Goal: Browse casually: Explore the website without a specific task or goal

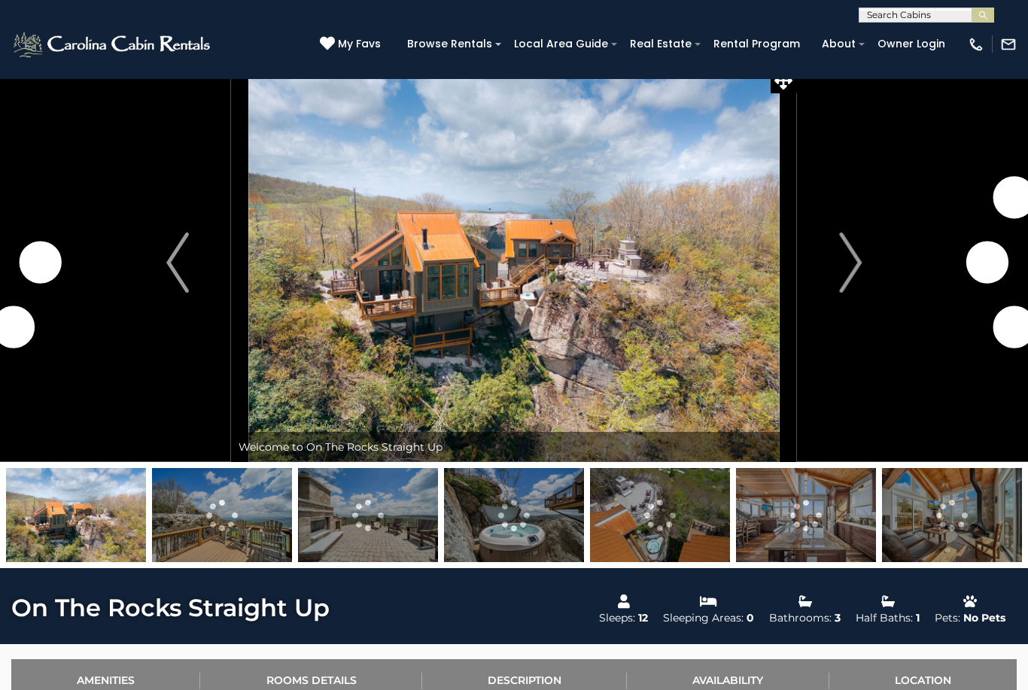
scroll to position [17, 0]
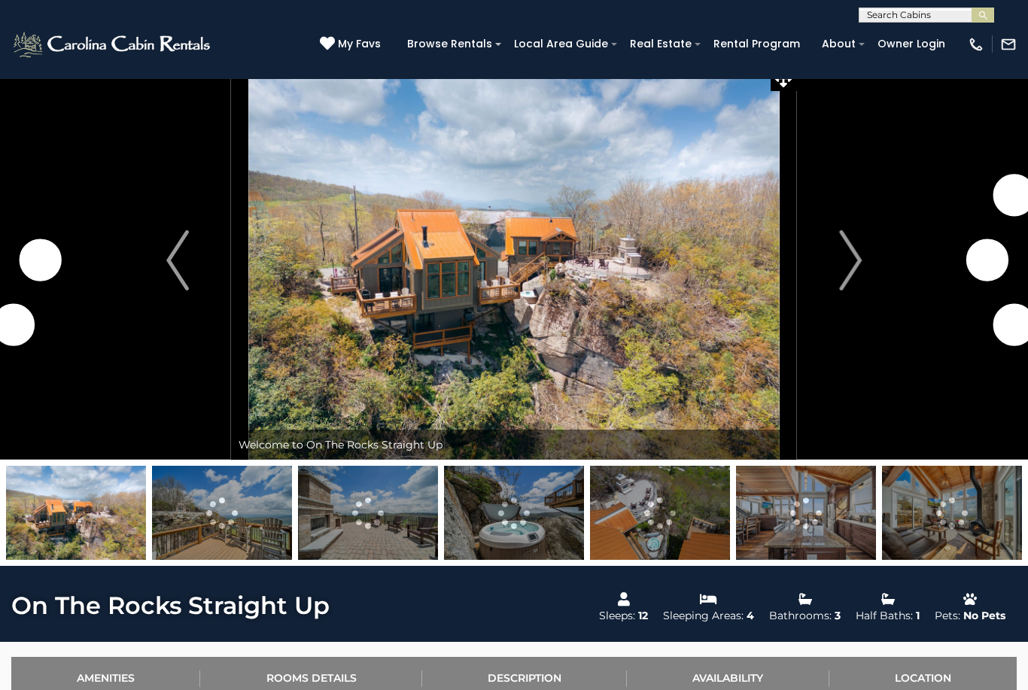
click at [290, 211] on img at bounding box center [513, 260] width 565 height 399
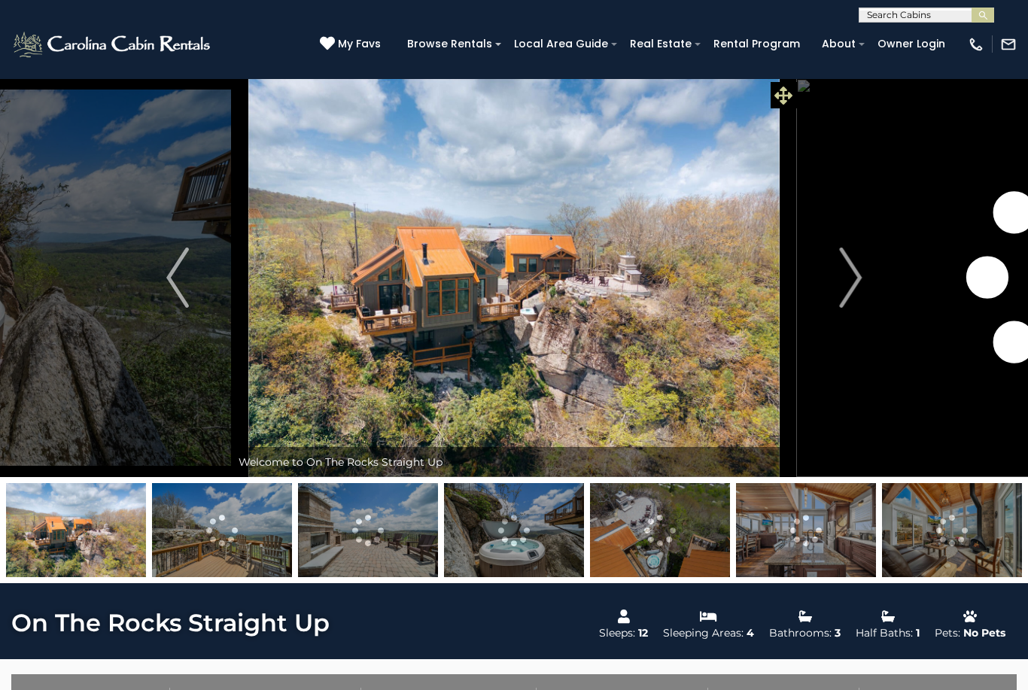
click at [778, 84] on span at bounding box center [783, 95] width 26 height 26
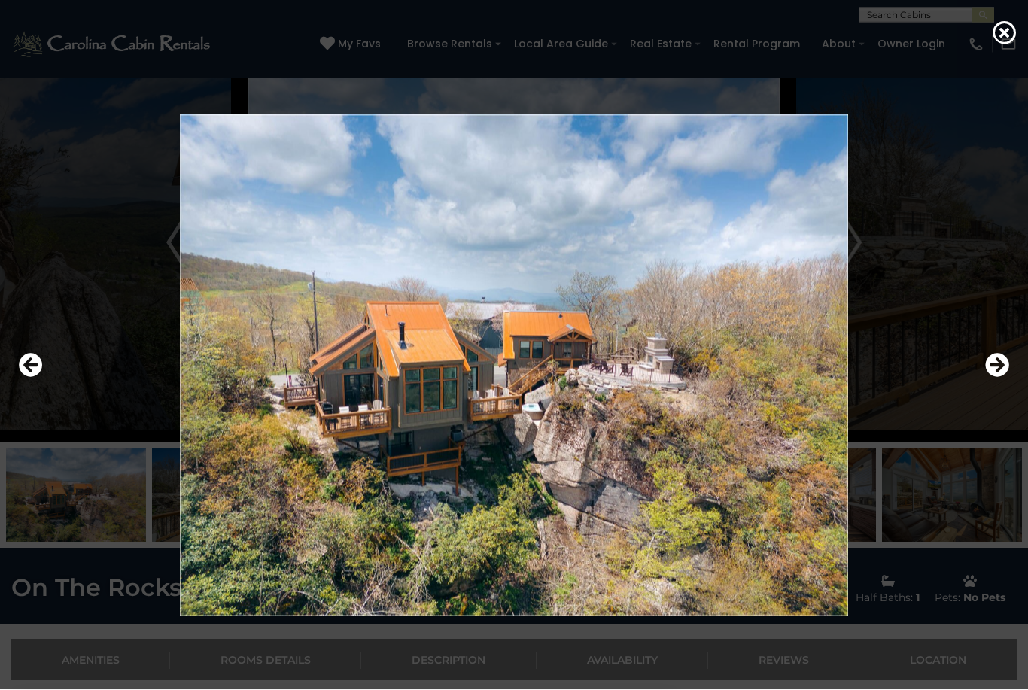
scroll to position [34, 0]
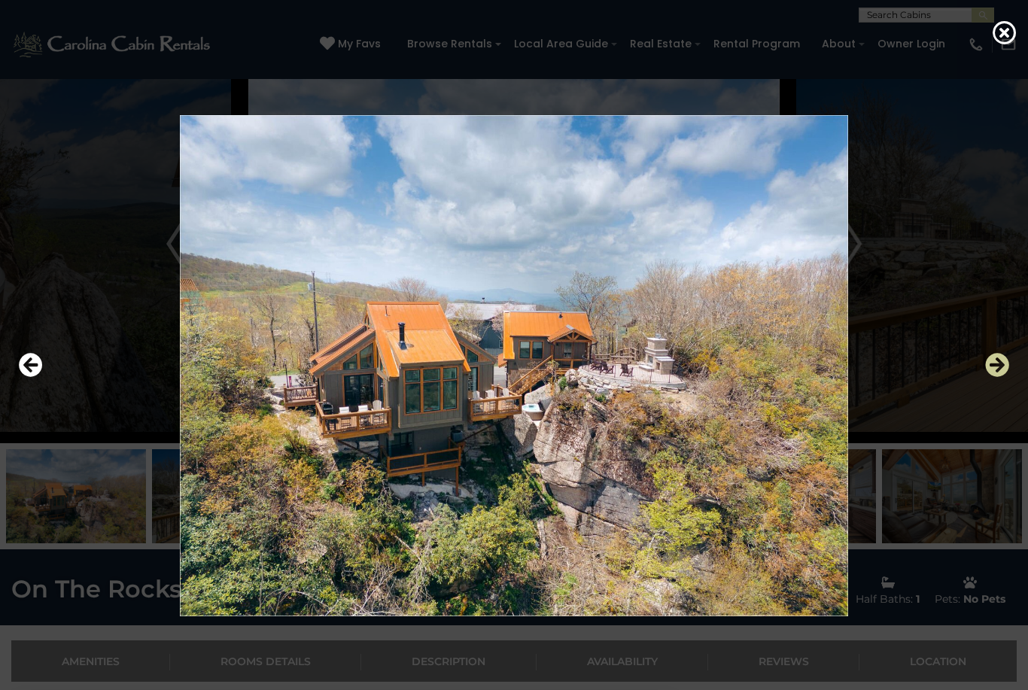
click at [1001, 377] on icon "Next" at bounding box center [997, 365] width 24 height 24
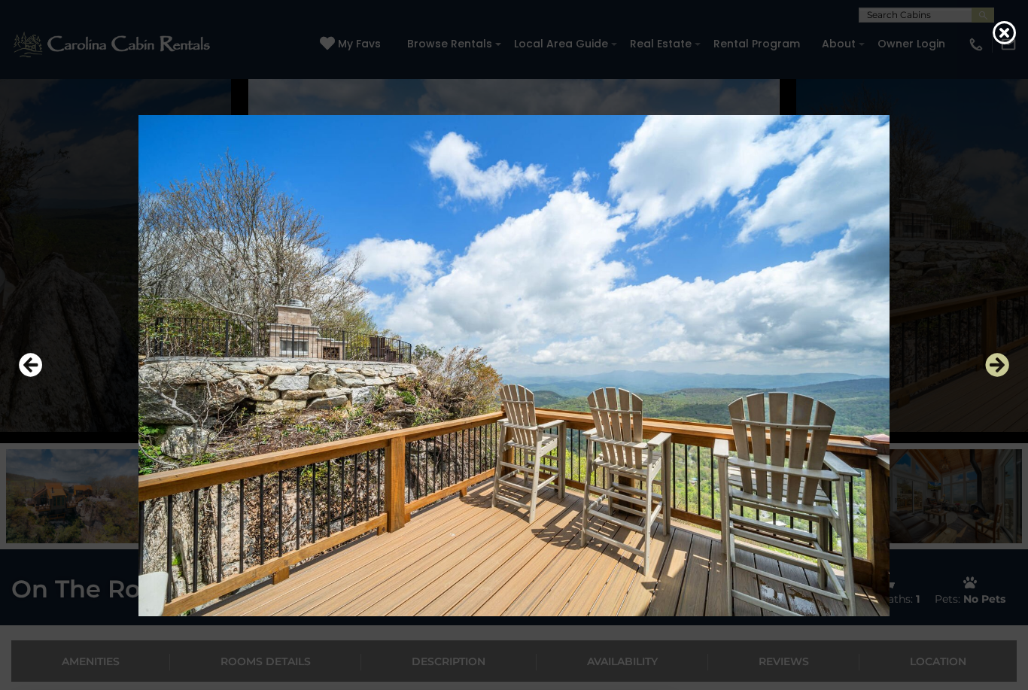
click at [999, 377] on icon "Next" at bounding box center [997, 365] width 24 height 24
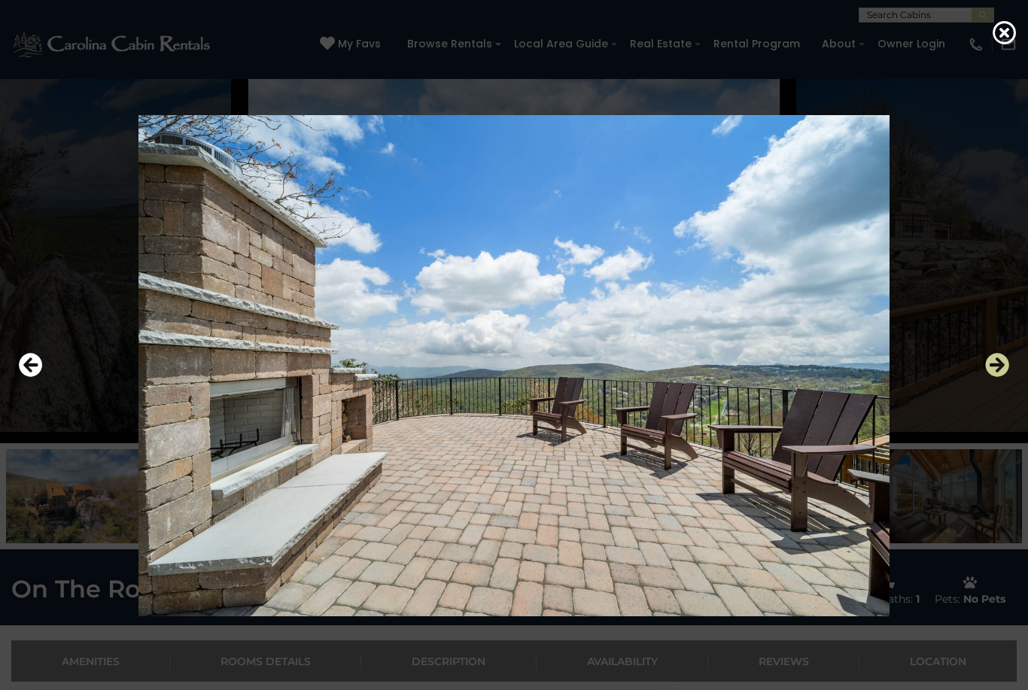
click at [1004, 377] on icon "Next" at bounding box center [997, 365] width 24 height 24
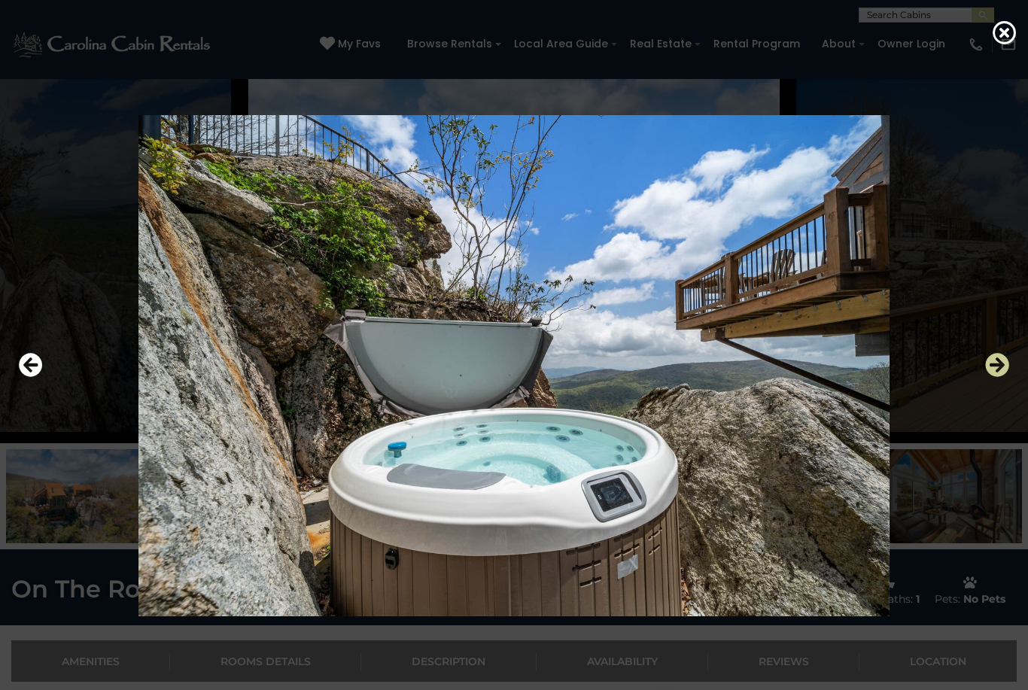
click at [1006, 377] on icon "Next" at bounding box center [997, 365] width 24 height 24
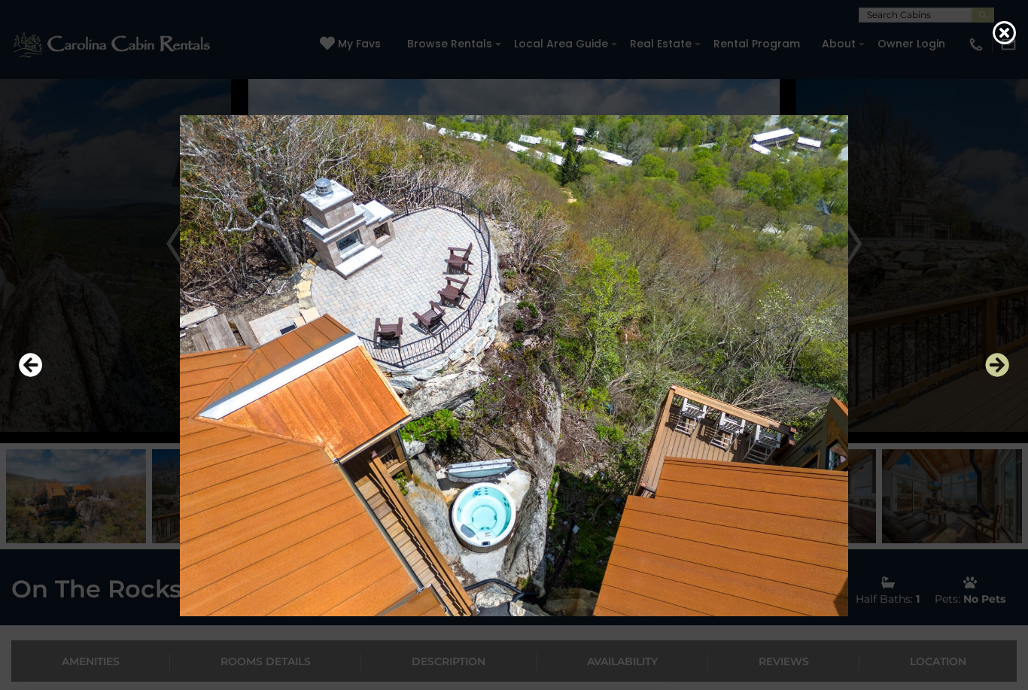
click at [1002, 377] on icon "Next" at bounding box center [997, 365] width 24 height 24
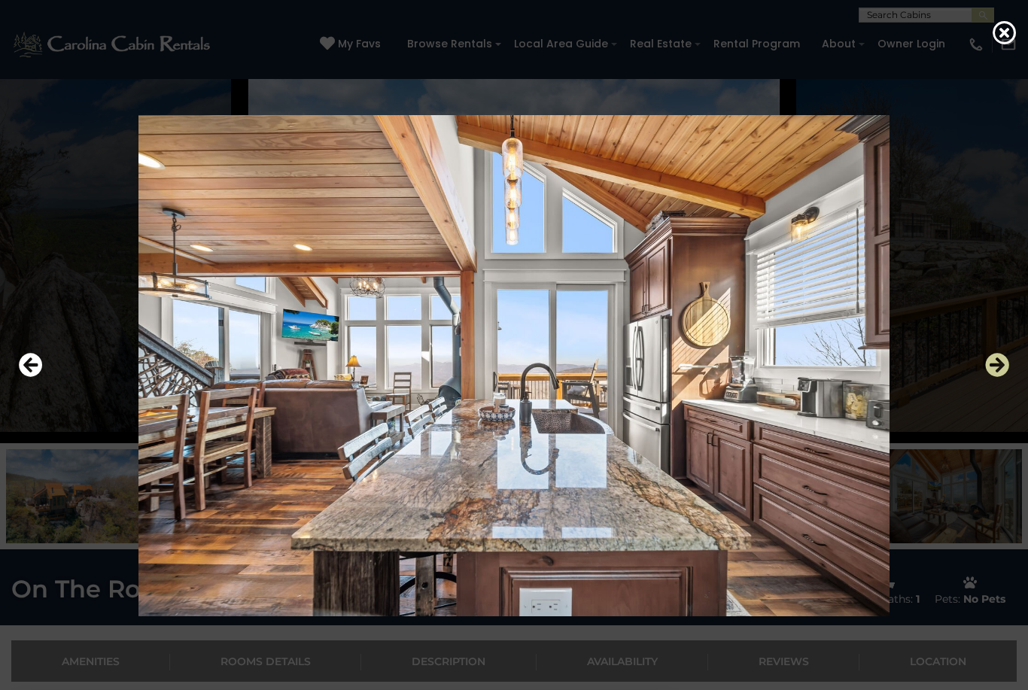
click at [1004, 377] on icon "Next" at bounding box center [997, 365] width 24 height 24
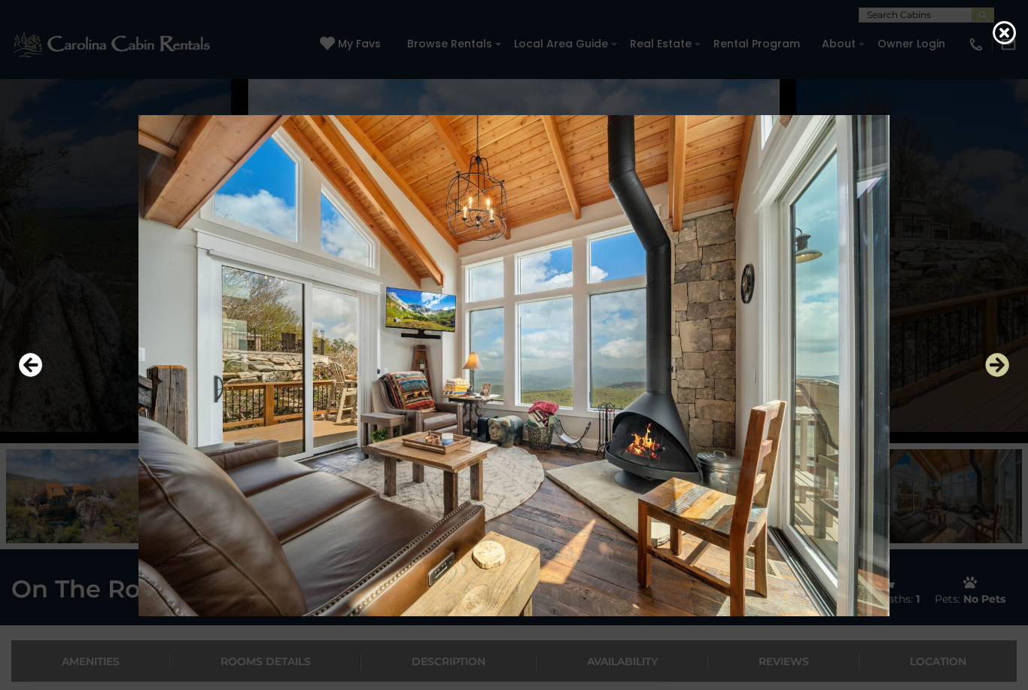
click at [1001, 383] on button "Next" at bounding box center [997, 365] width 24 height 35
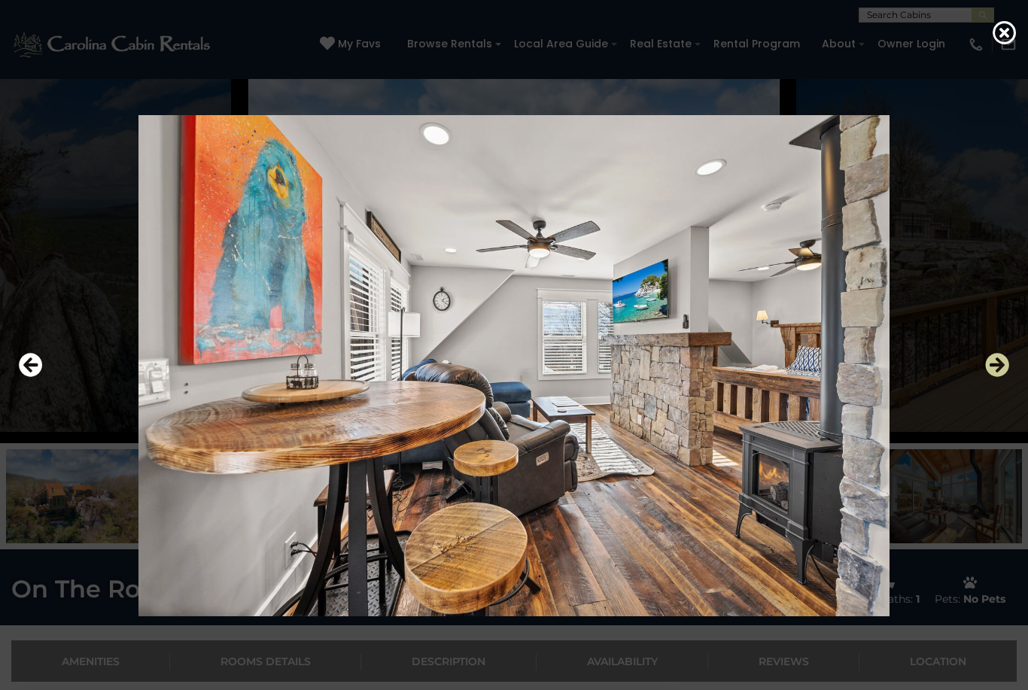
click at [1004, 377] on icon "Next" at bounding box center [997, 365] width 24 height 24
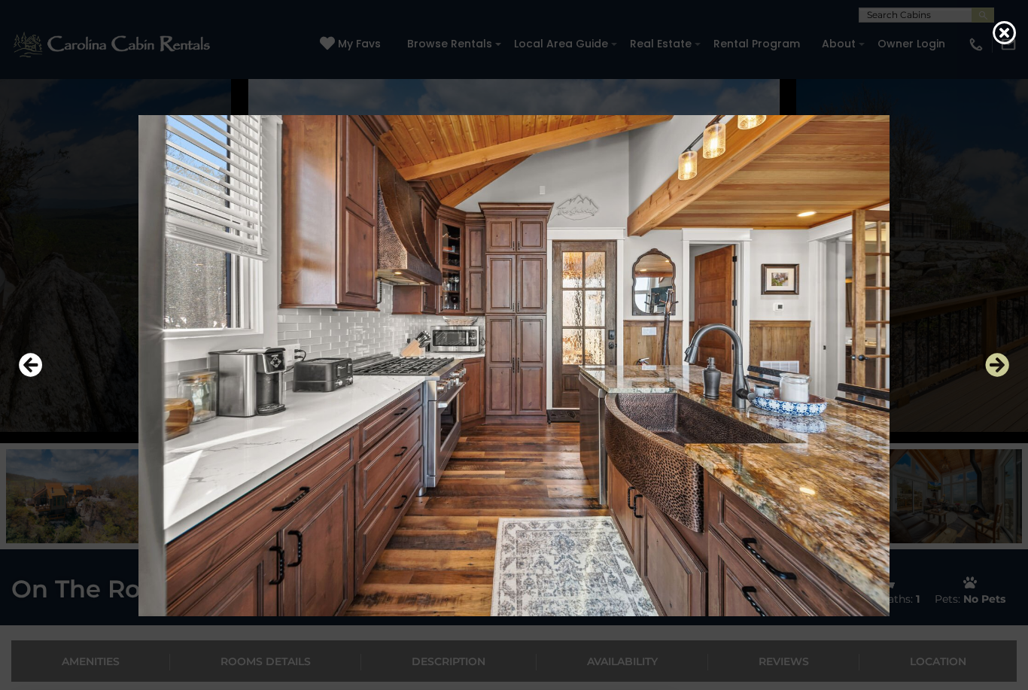
click at [1008, 377] on icon "Next" at bounding box center [997, 365] width 24 height 24
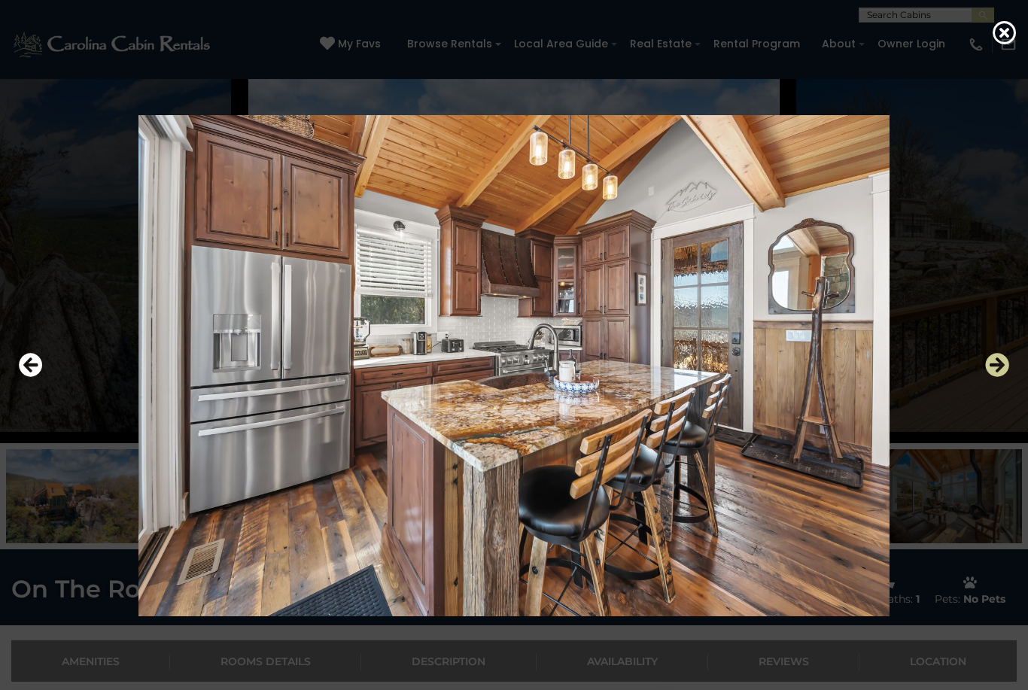
click at [1006, 377] on icon "Next" at bounding box center [997, 365] width 24 height 24
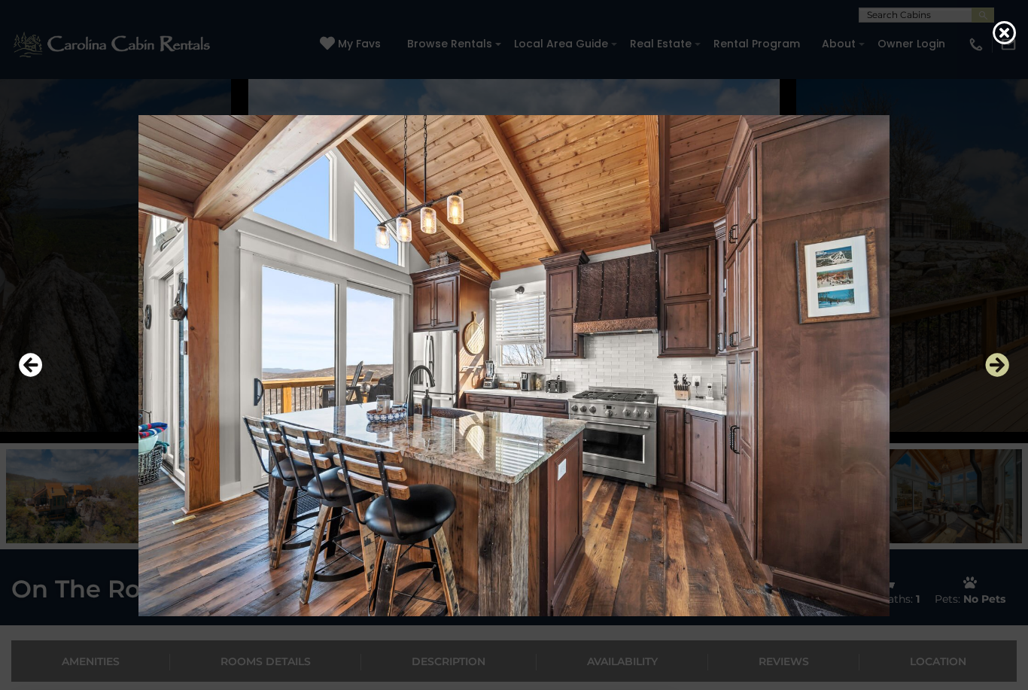
click at [1007, 377] on icon "Next" at bounding box center [997, 365] width 24 height 24
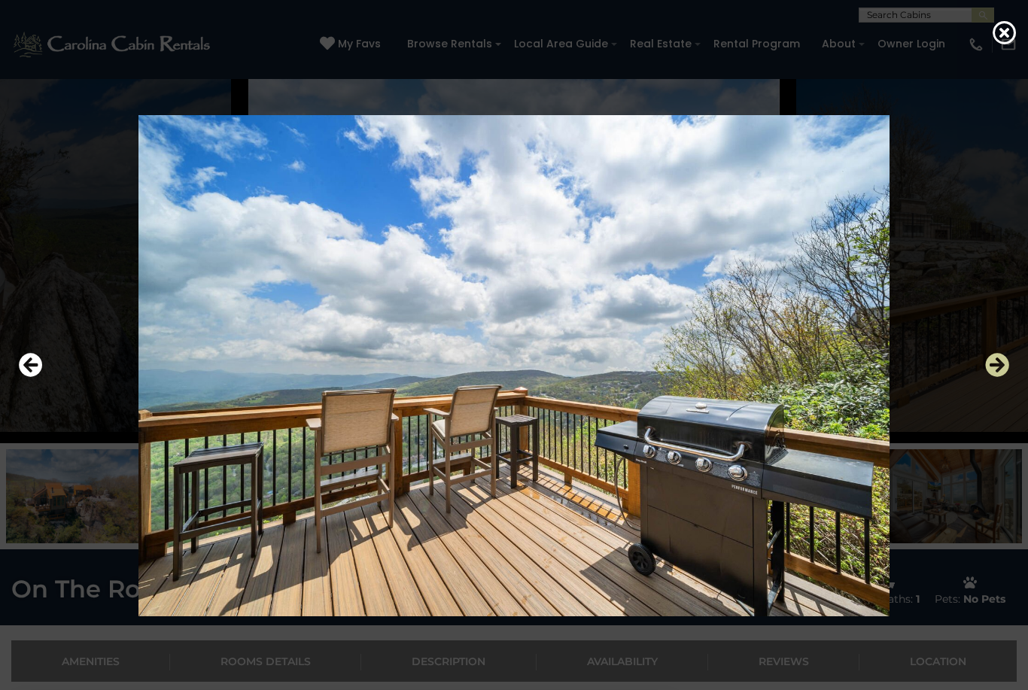
click at [1007, 377] on icon "Next" at bounding box center [997, 365] width 24 height 24
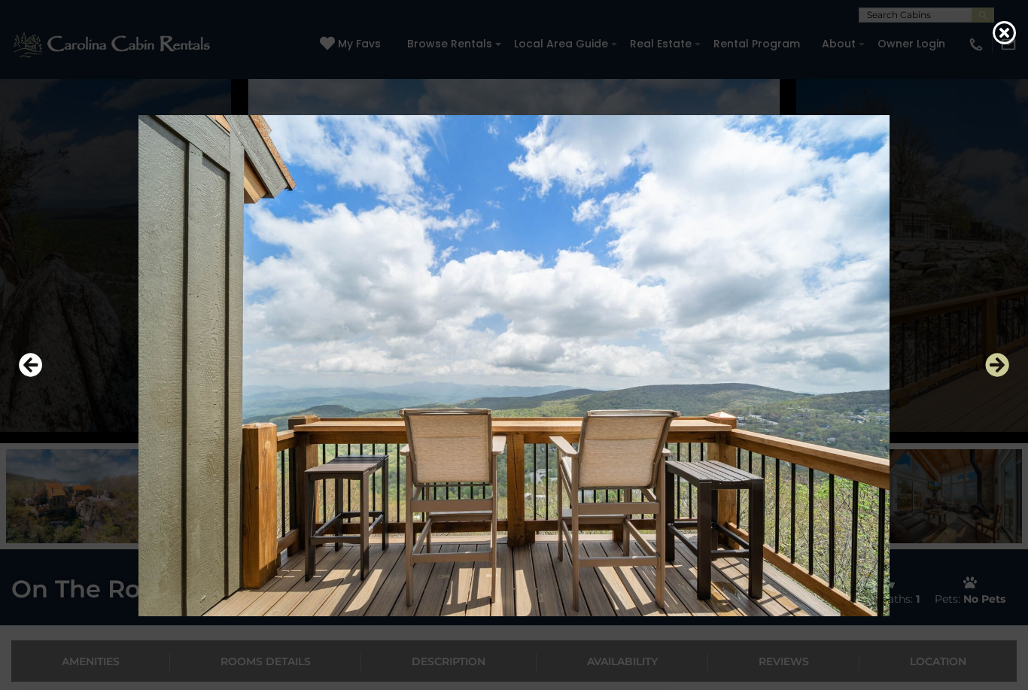
click at [1005, 377] on icon "Next" at bounding box center [997, 365] width 24 height 24
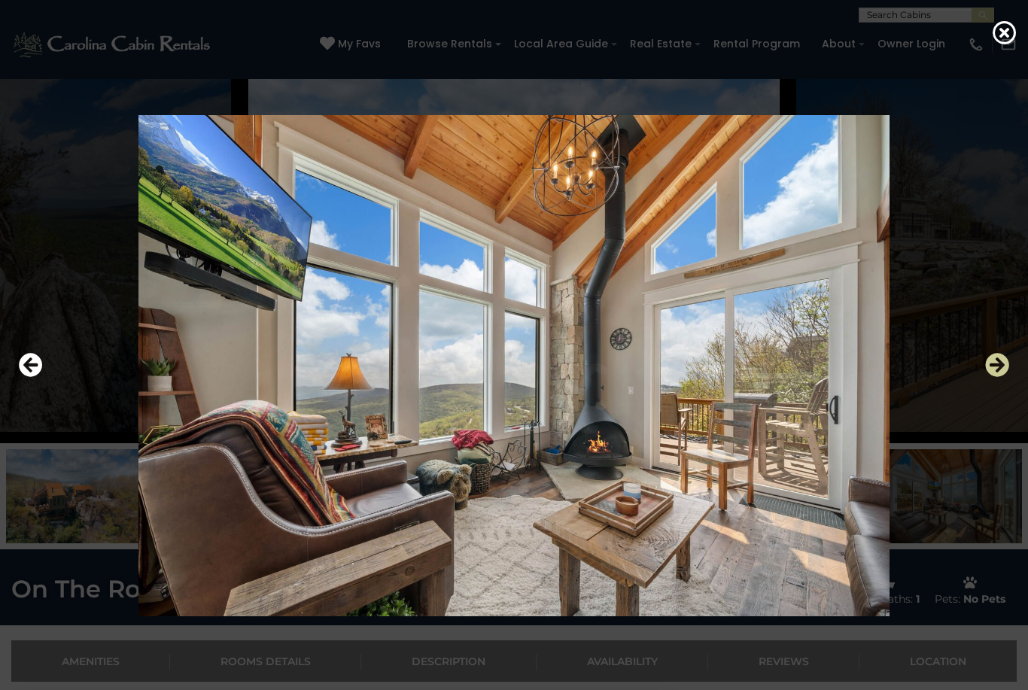
click at [998, 377] on icon "Next" at bounding box center [997, 365] width 24 height 24
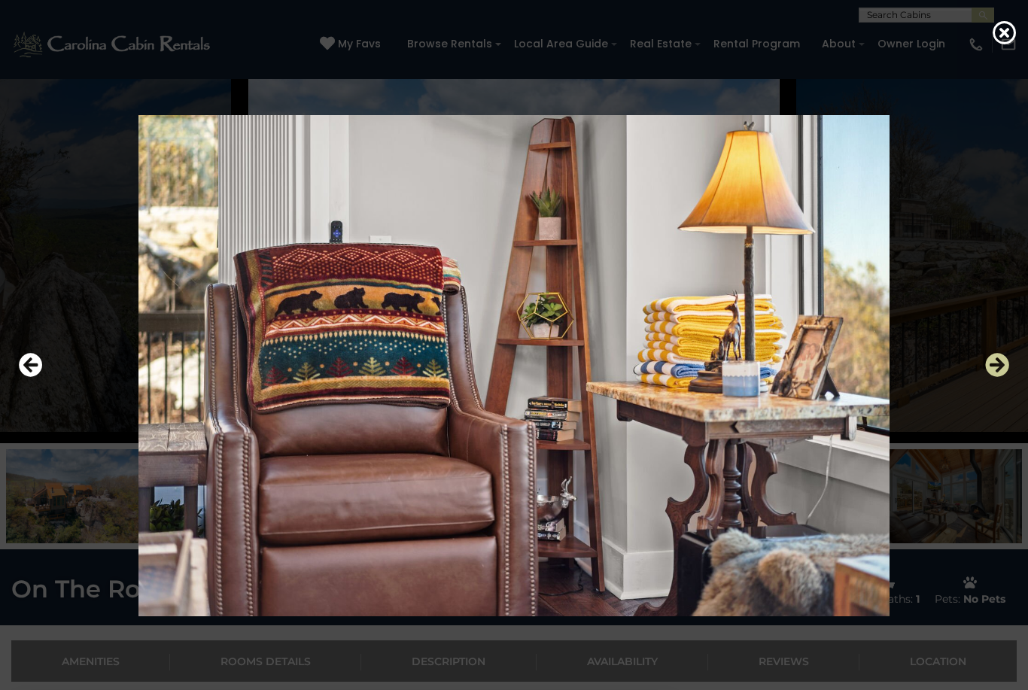
click at [1001, 377] on icon "Next" at bounding box center [997, 365] width 24 height 24
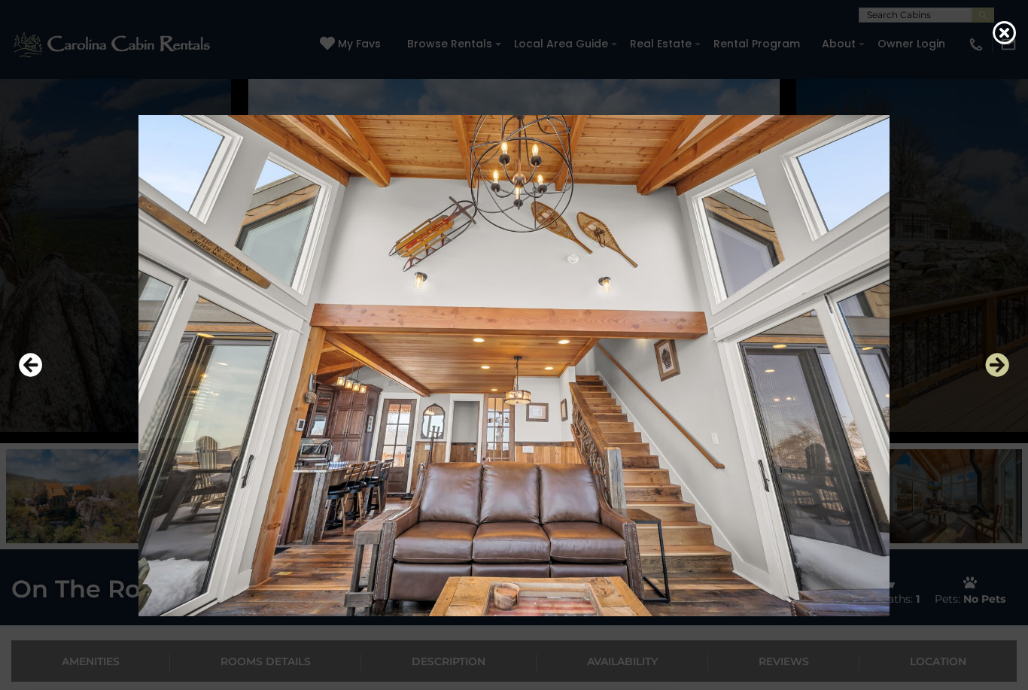
click at [1002, 377] on icon "Next" at bounding box center [997, 365] width 24 height 24
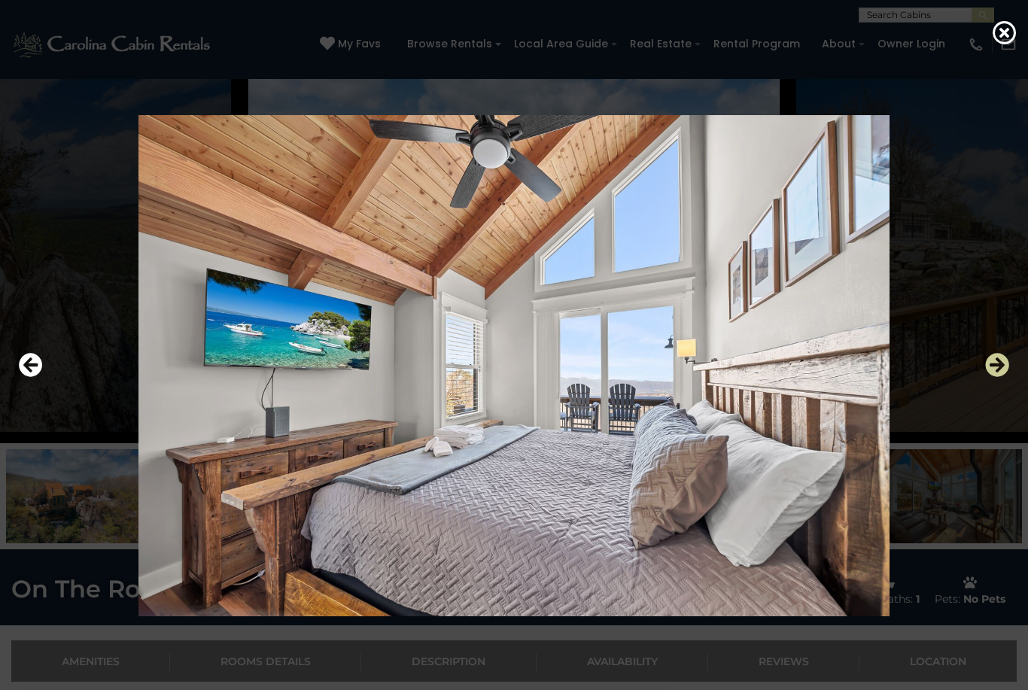
click at [1001, 377] on icon "Next" at bounding box center [997, 365] width 24 height 24
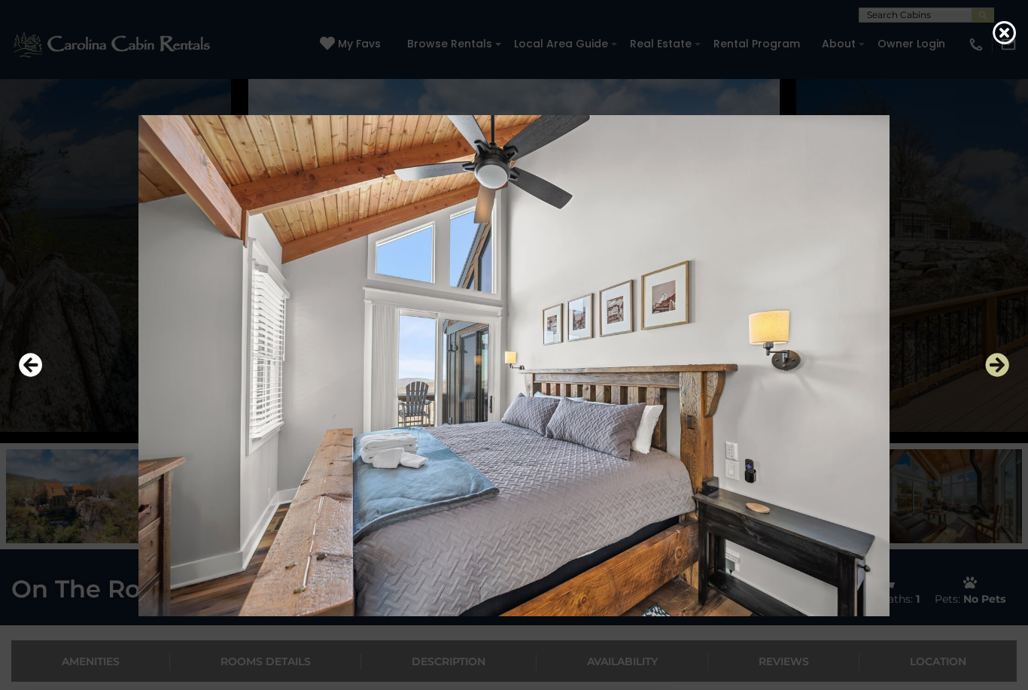
click at [1000, 377] on icon "Next" at bounding box center [997, 365] width 24 height 24
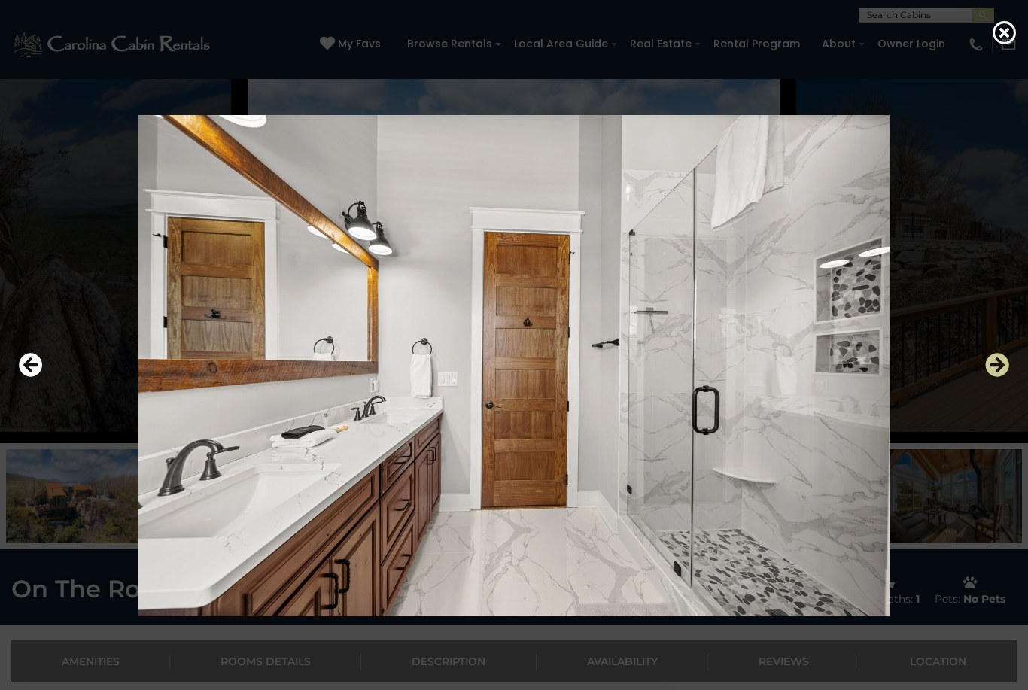
click at [1004, 377] on icon "Next" at bounding box center [997, 365] width 24 height 24
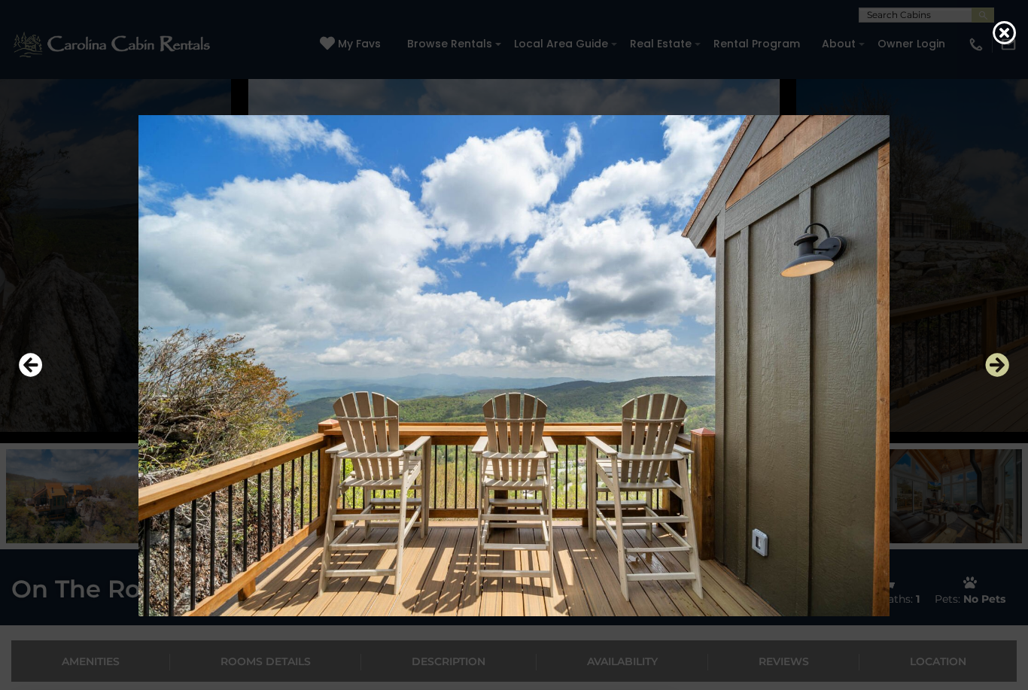
click at [1004, 377] on icon "Next" at bounding box center [997, 365] width 24 height 24
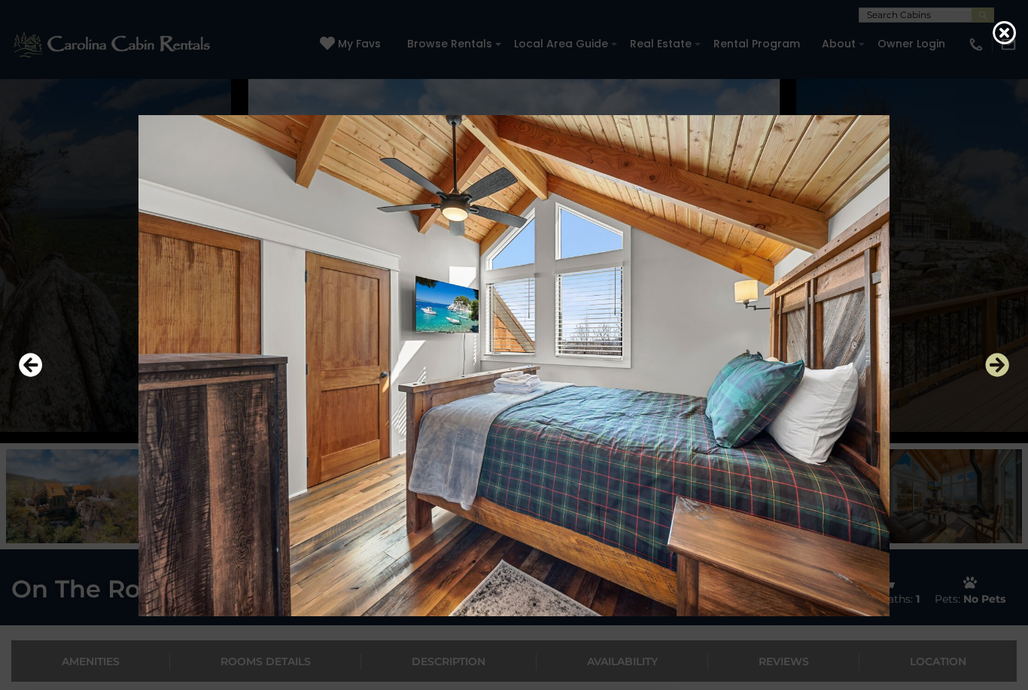
click at [1005, 377] on icon "Next" at bounding box center [997, 365] width 24 height 24
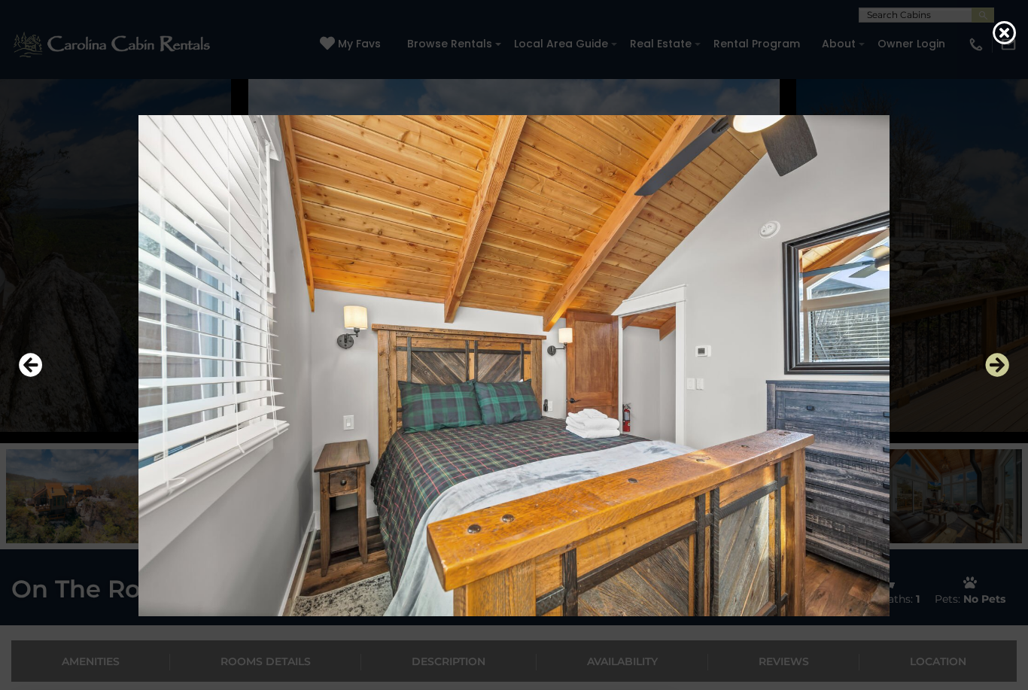
click at [1003, 377] on icon "Next" at bounding box center [997, 365] width 24 height 24
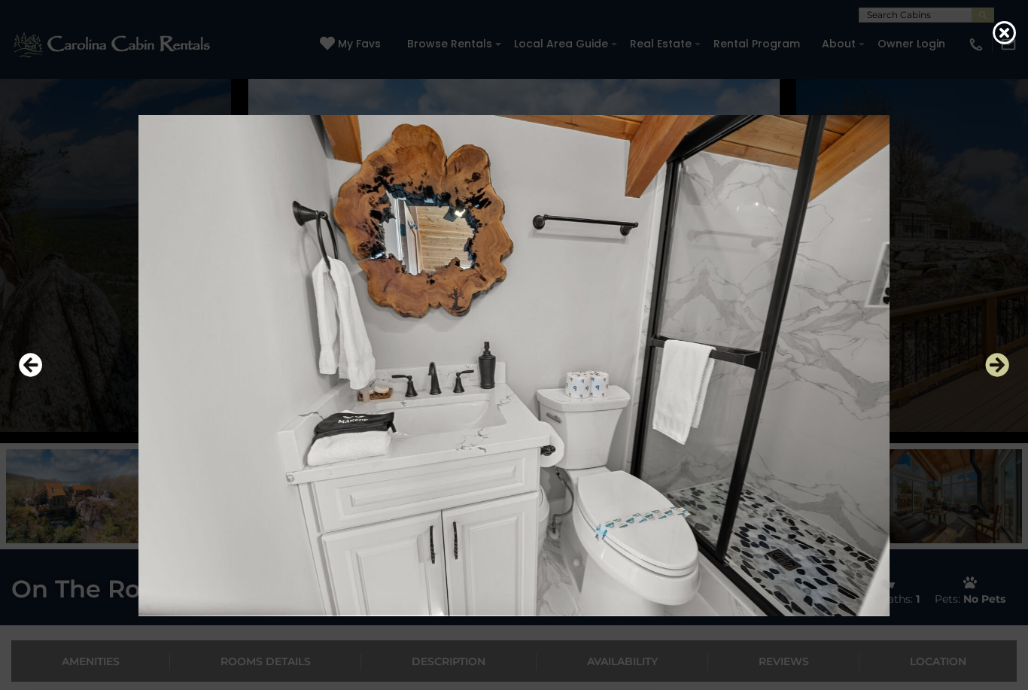
click at [1004, 377] on icon "Next" at bounding box center [997, 365] width 24 height 24
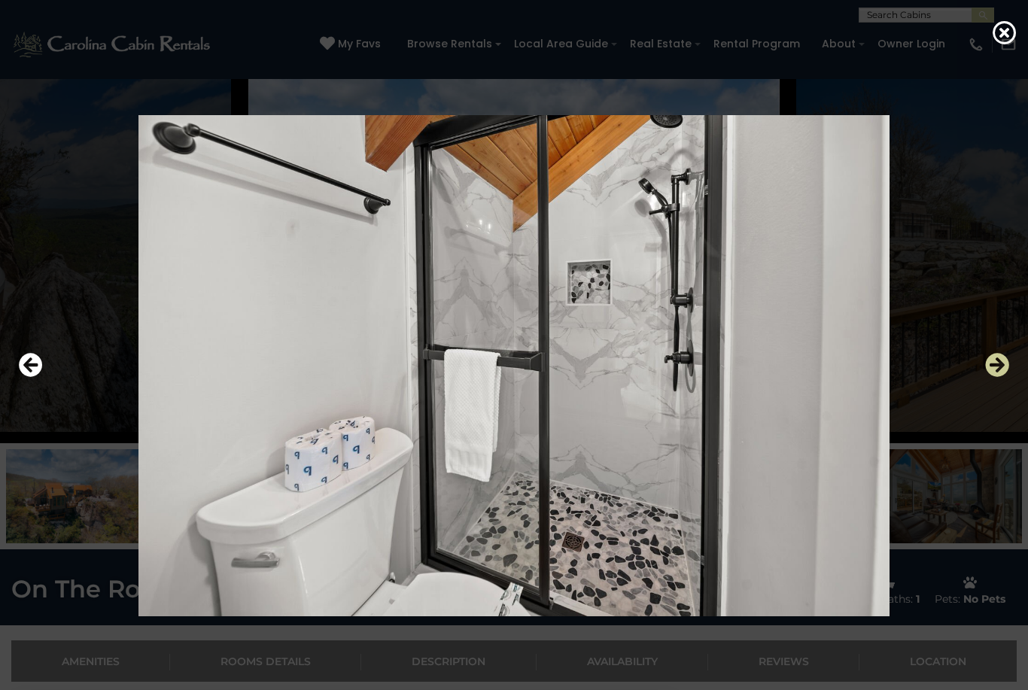
click at [1004, 377] on icon "Next" at bounding box center [997, 365] width 24 height 24
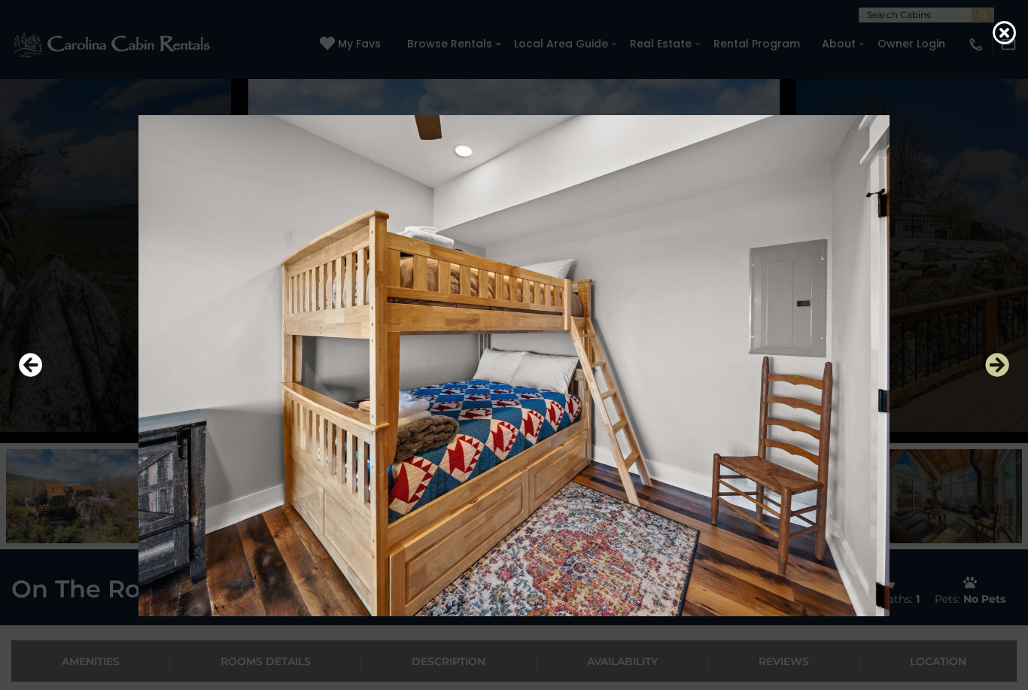
click at [1004, 377] on icon "Next" at bounding box center [997, 365] width 24 height 24
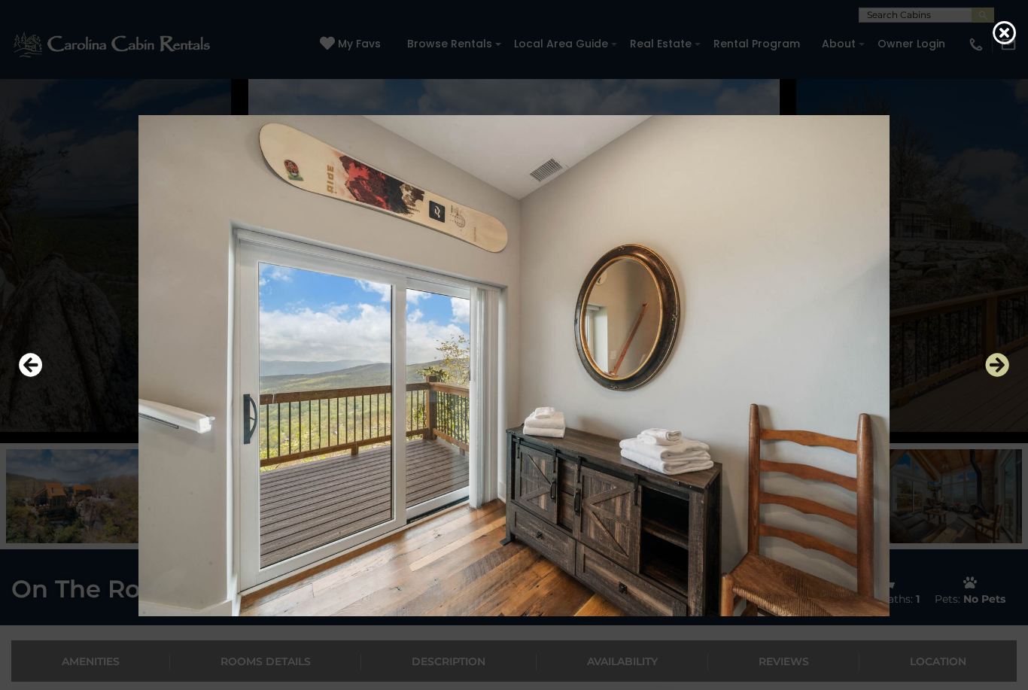
click at [1004, 377] on icon "Next" at bounding box center [997, 365] width 24 height 24
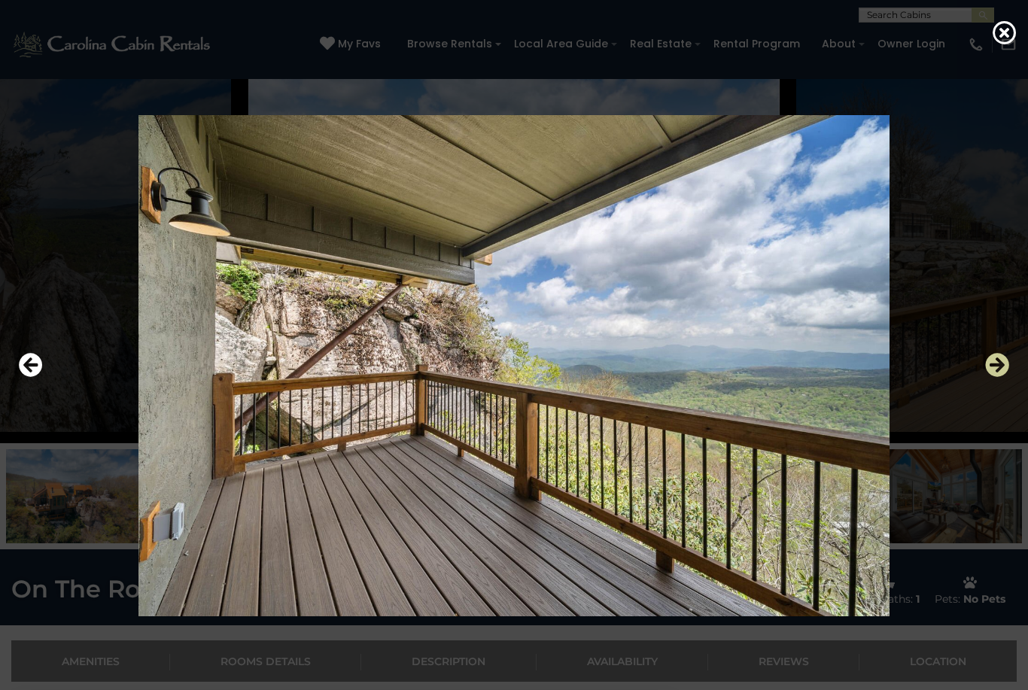
click at [1004, 377] on icon "Next" at bounding box center [997, 365] width 24 height 24
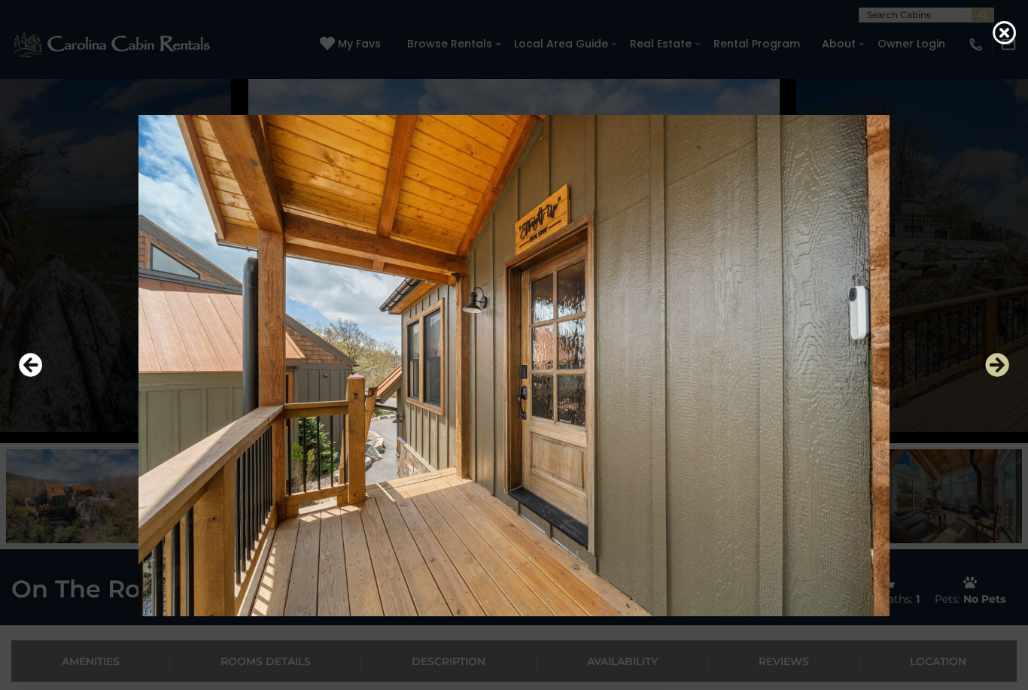
click at [1001, 377] on icon "Next" at bounding box center [997, 365] width 24 height 24
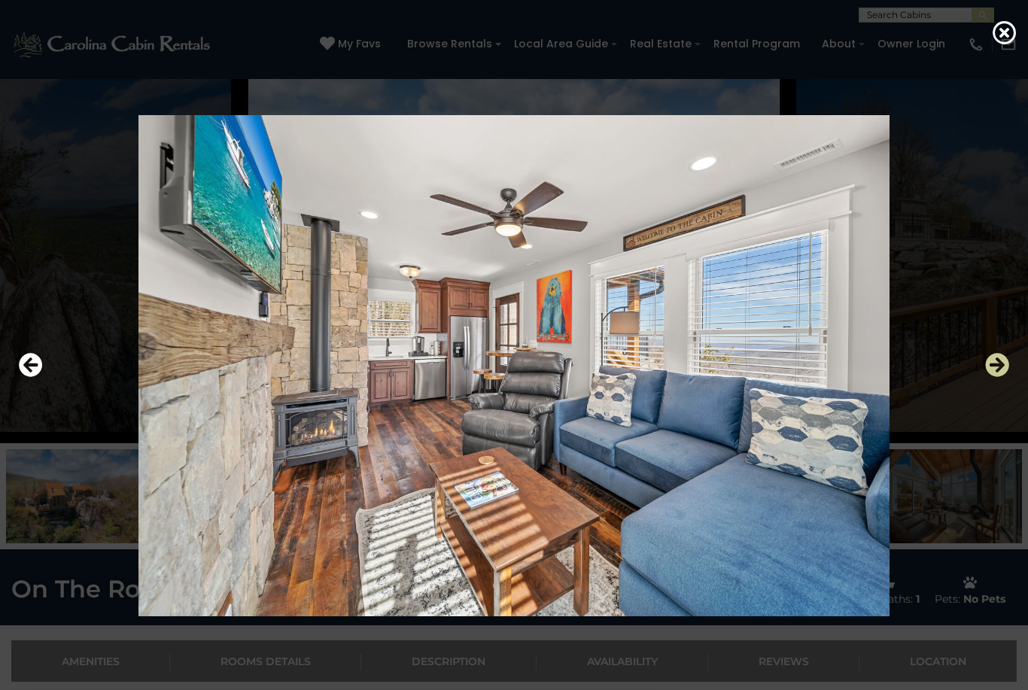
click at [1001, 377] on icon "Next" at bounding box center [997, 365] width 24 height 24
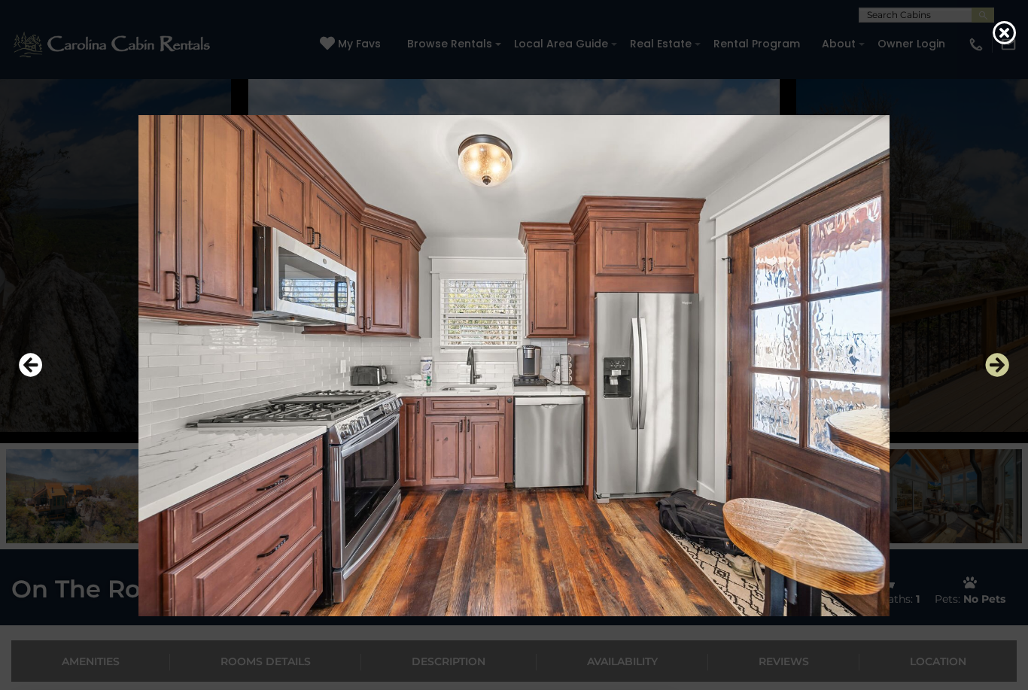
click at [1001, 377] on icon "Next" at bounding box center [997, 365] width 24 height 24
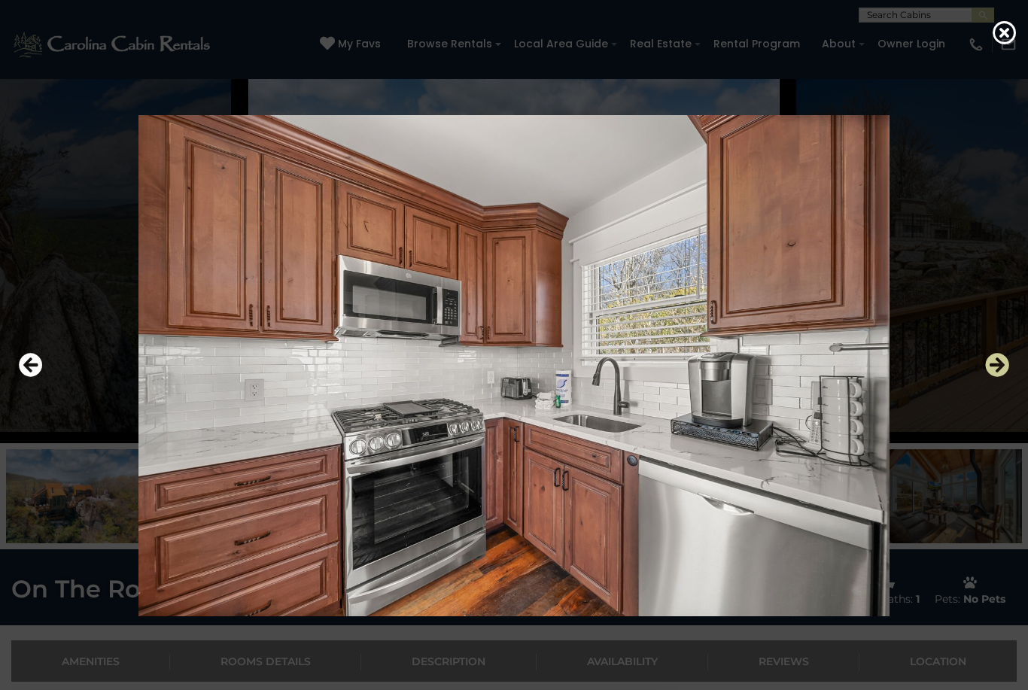
click at [1004, 377] on icon "Next" at bounding box center [997, 365] width 24 height 24
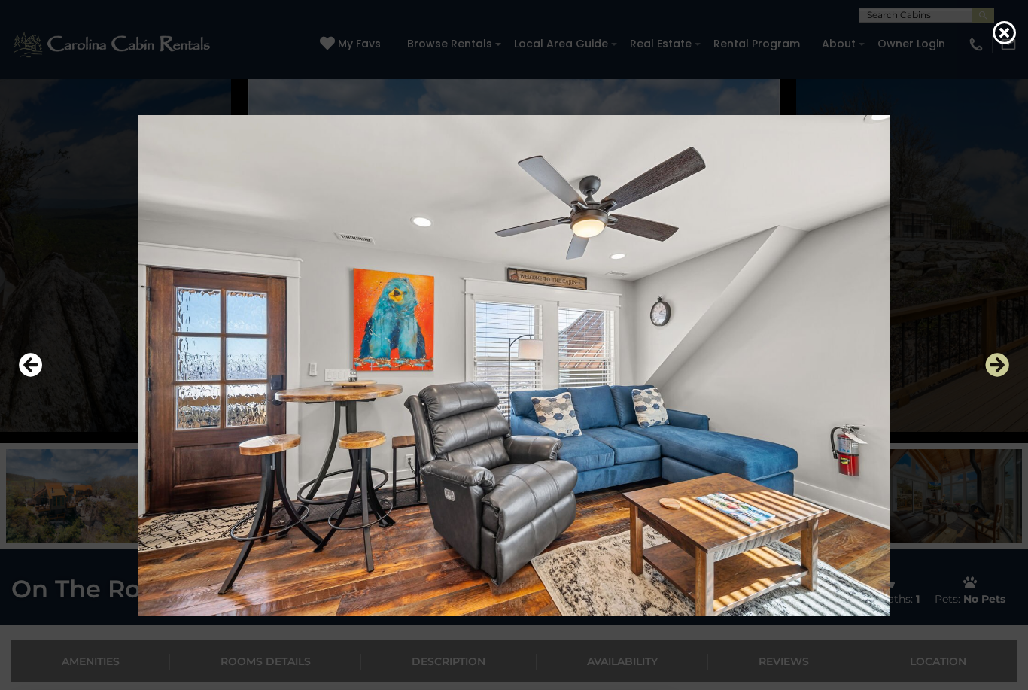
click at [1002, 377] on icon "Next" at bounding box center [997, 365] width 24 height 24
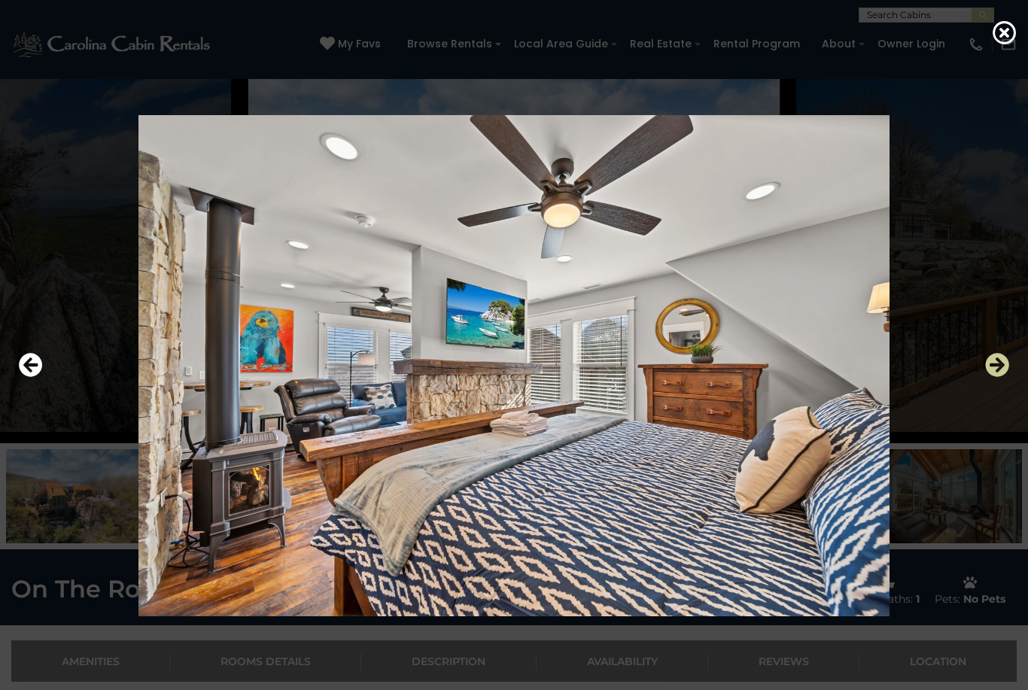
click at [1005, 377] on icon "Next" at bounding box center [997, 365] width 24 height 24
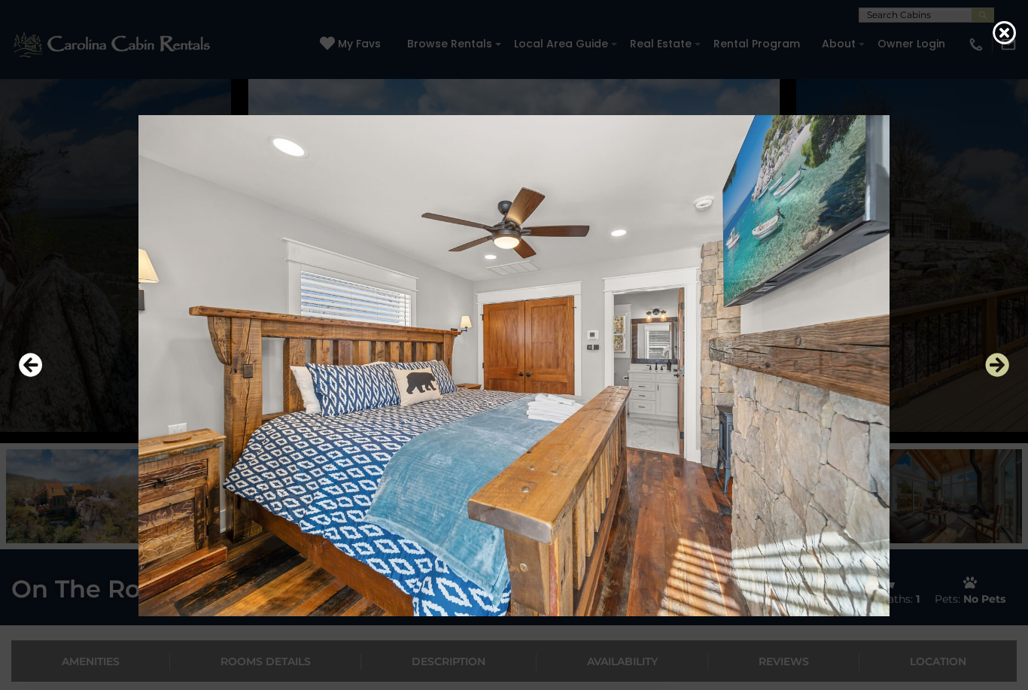
click at [1007, 377] on icon "Next" at bounding box center [997, 365] width 24 height 24
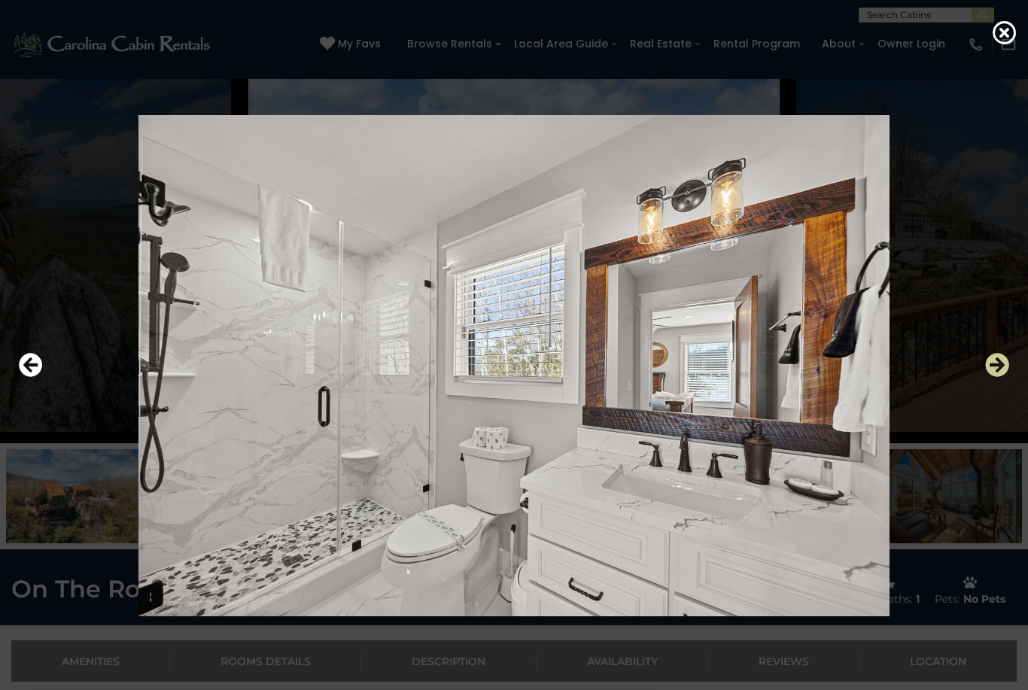
click at [1005, 377] on icon "Next" at bounding box center [997, 365] width 24 height 24
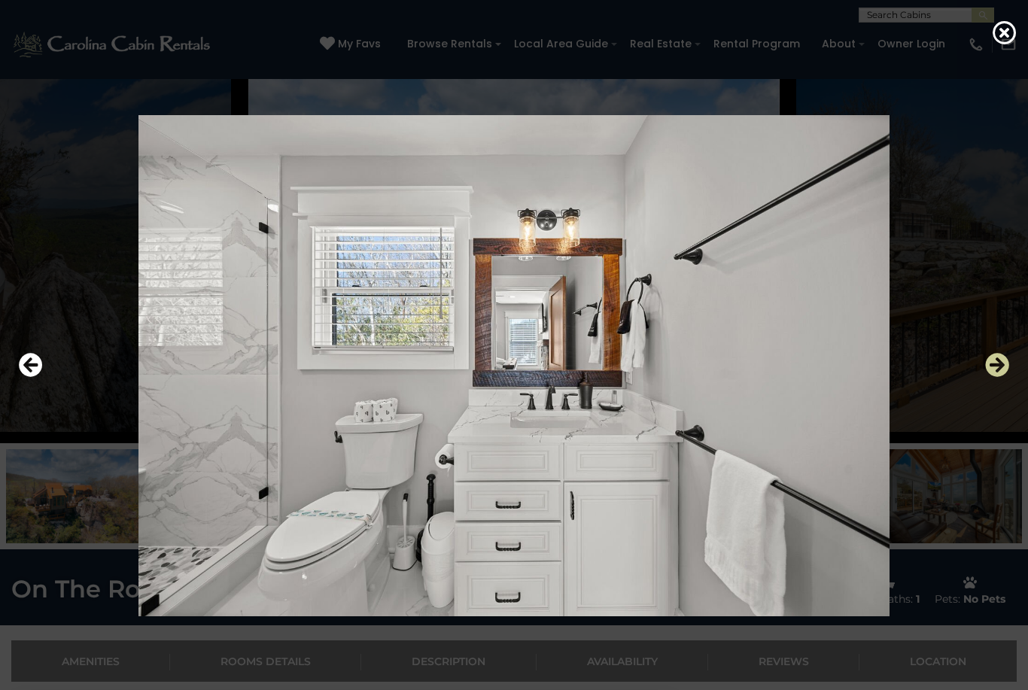
click at [1001, 377] on icon "Next" at bounding box center [997, 365] width 24 height 24
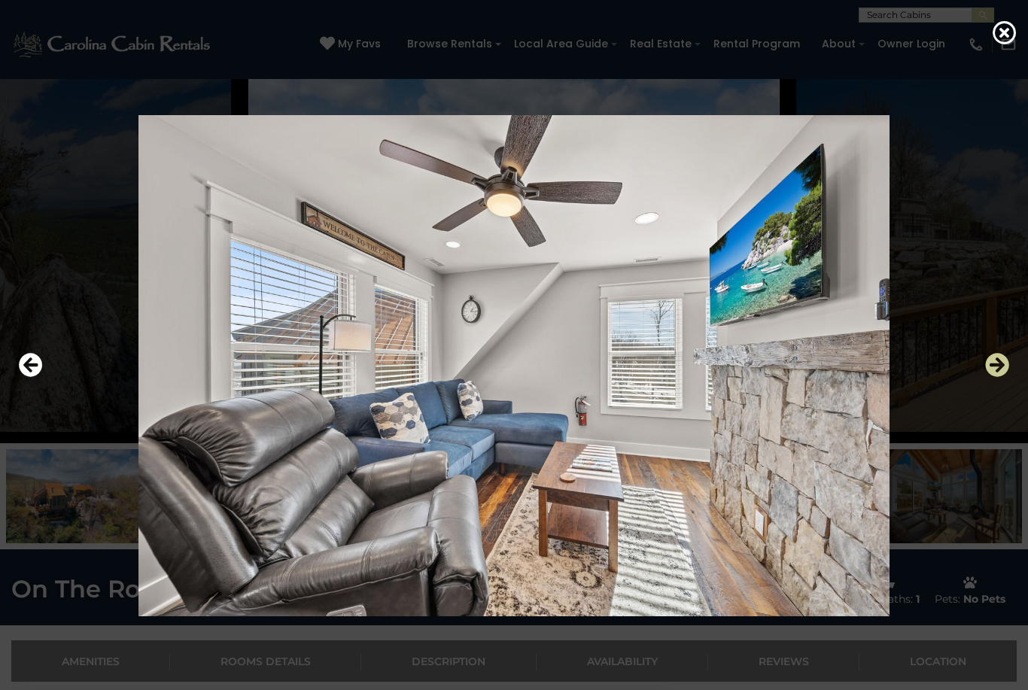
click at [1004, 377] on icon "Next" at bounding box center [997, 365] width 24 height 24
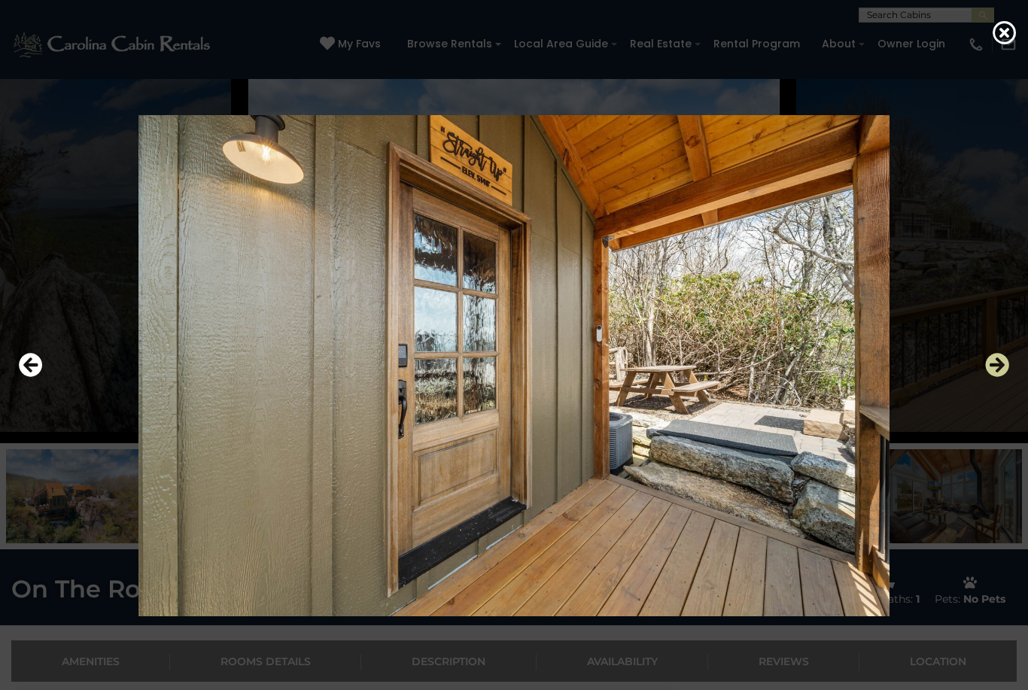
click at [1002, 377] on icon "Next" at bounding box center [997, 365] width 24 height 24
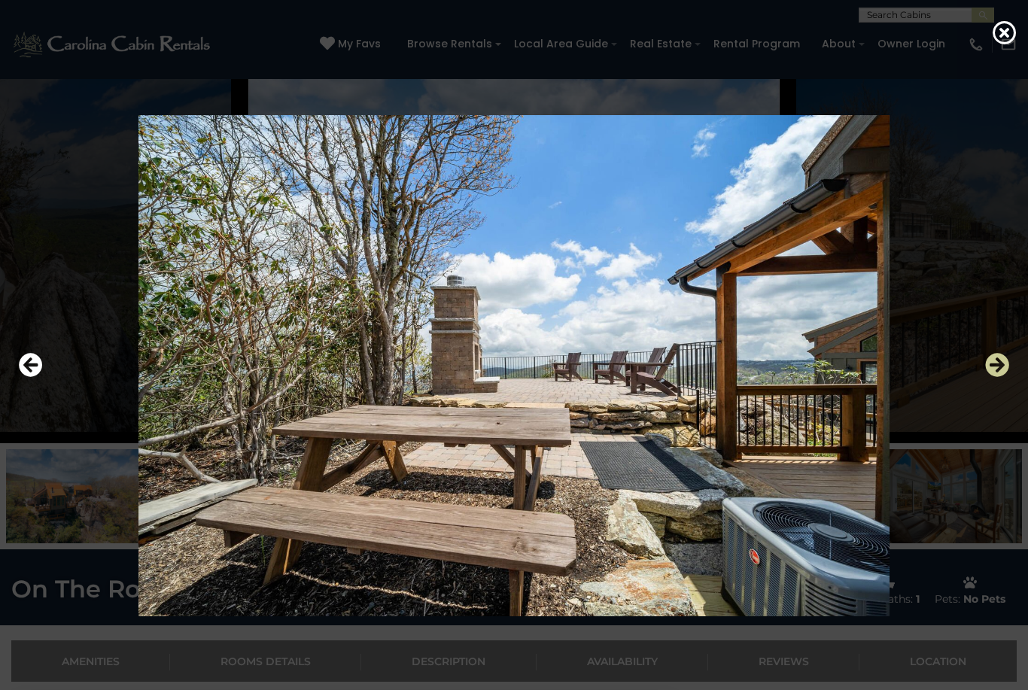
click at [1004, 377] on icon "Next" at bounding box center [997, 365] width 24 height 24
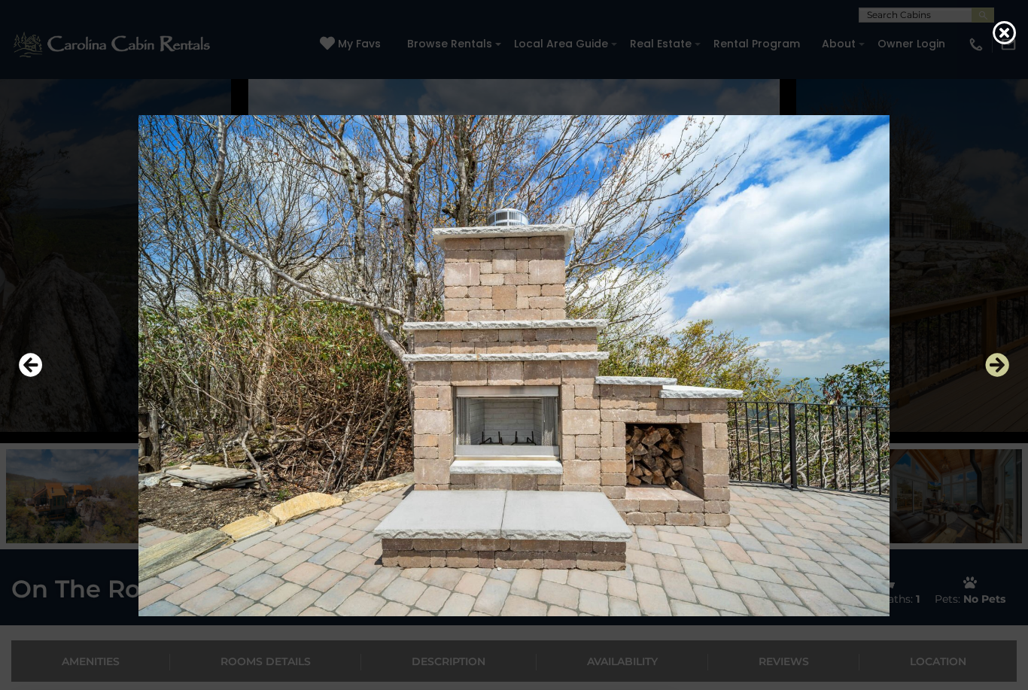
click at [1004, 377] on icon "Next" at bounding box center [997, 365] width 24 height 24
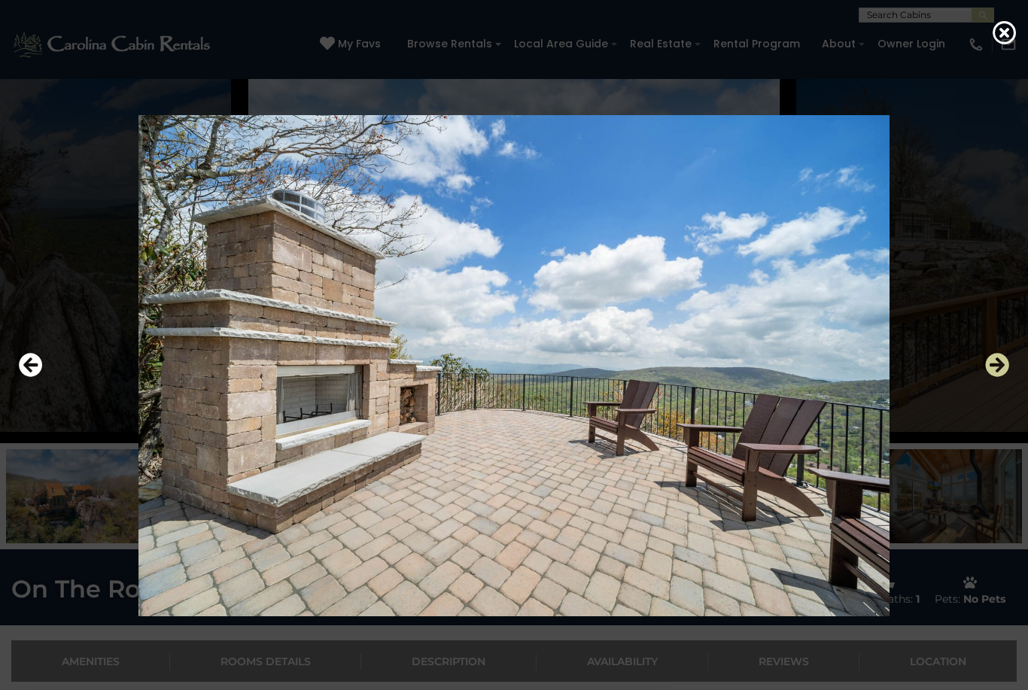
click at [1004, 377] on icon "Next" at bounding box center [997, 365] width 24 height 24
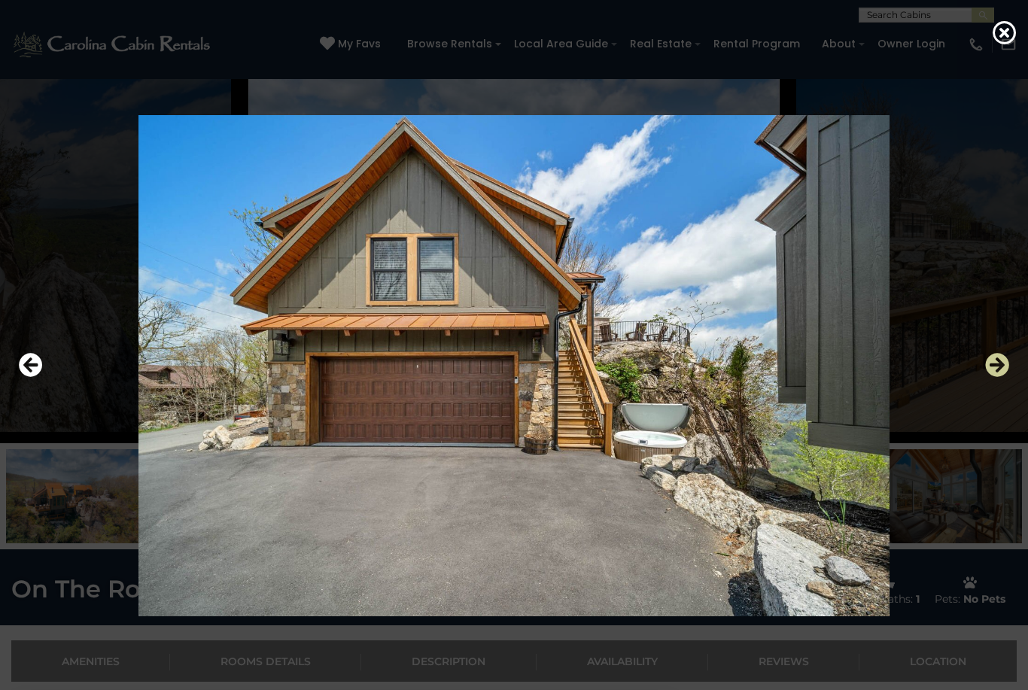
click at [1004, 377] on icon "Next" at bounding box center [997, 365] width 24 height 24
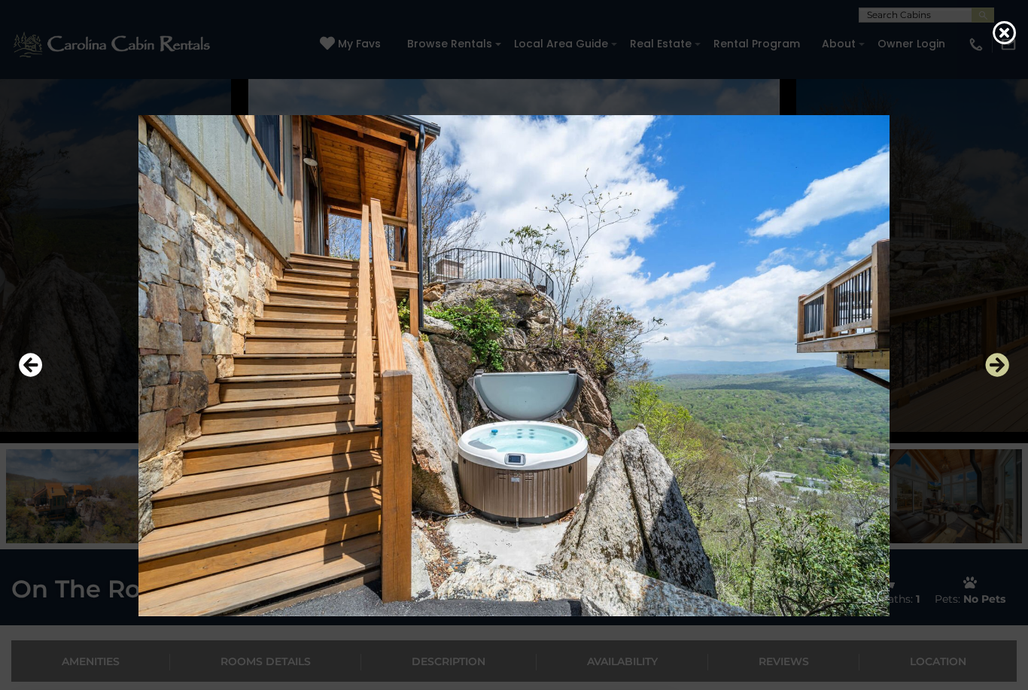
click at [1002, 377] on icon "Next" at bounding box center [997, 365] width 24 height 24
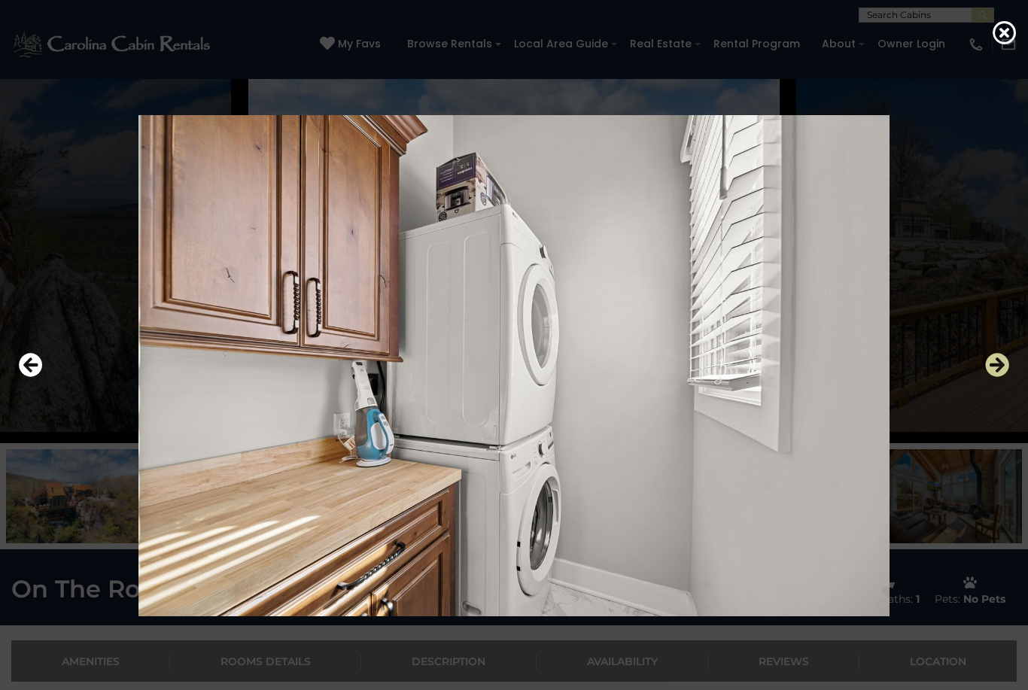
click at [1004, 377] on icon "Next" at bounding box center [997, 365] width 24 height 24
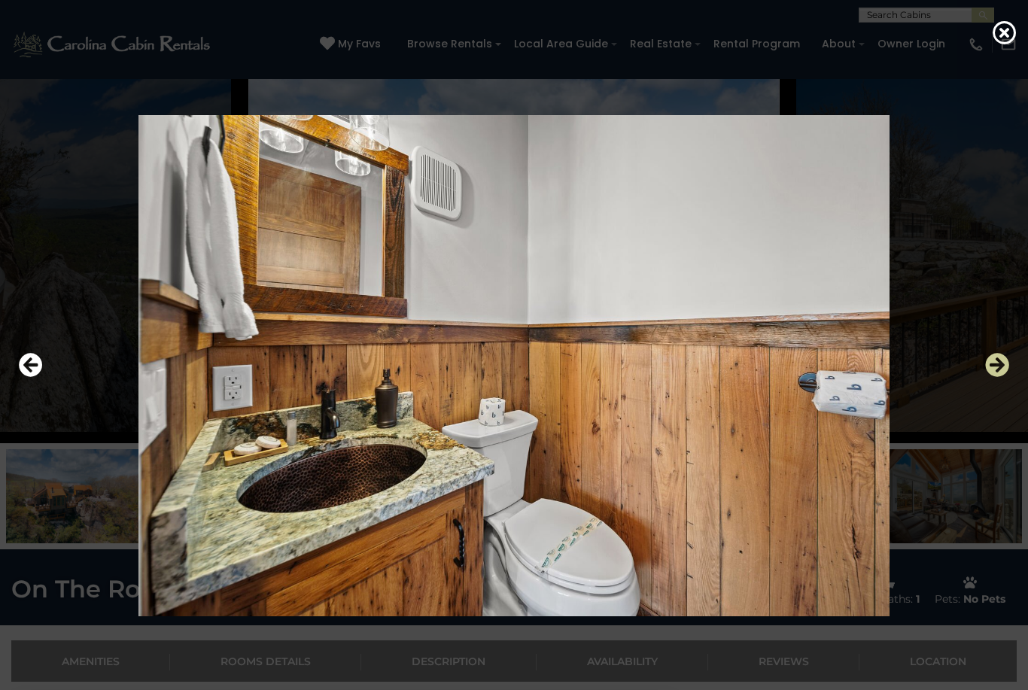
click at [1004, 377] on icon "Next" at bounding box center [997, 365] width 24 height 24
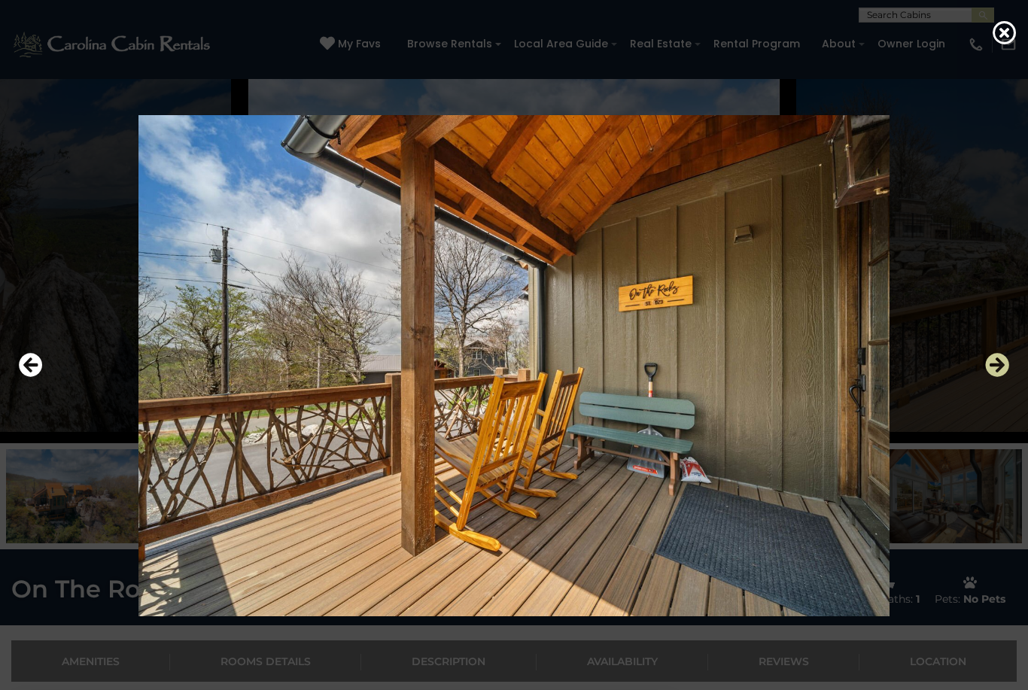
click at [1005, 377] on icon "Next" at bounding box center [997, 365] width 24 height 24
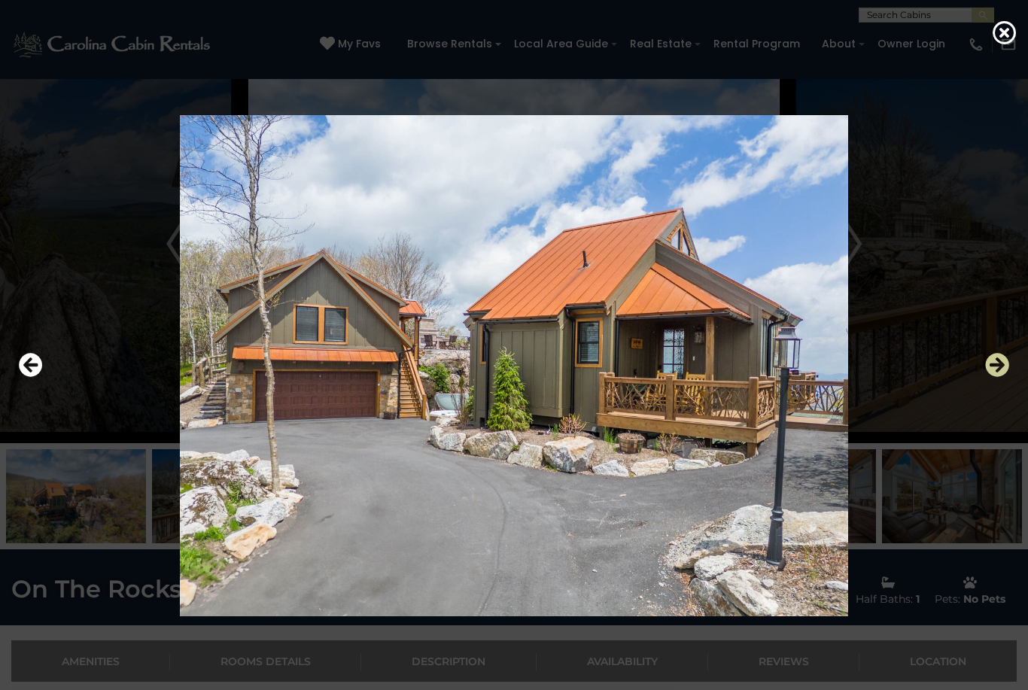
click at [1006, 377] on icon "Next" at bounding box center [997, 365] width 24 height 24
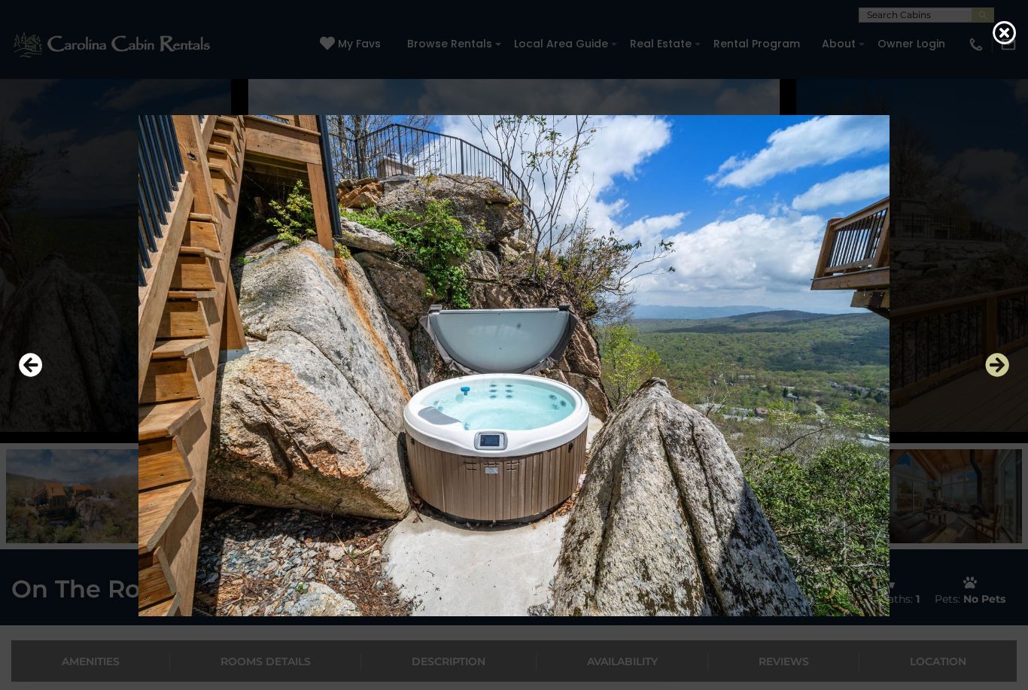
click at [1004, 377] on icon "Next" at bounding box center [997, 365] width 24 height 24
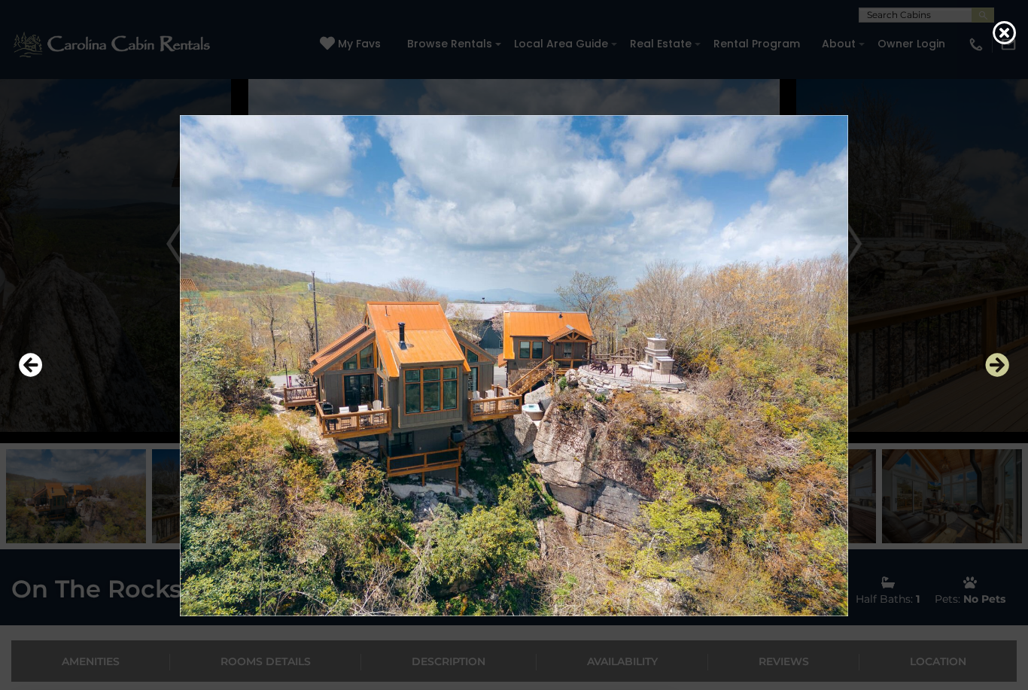
click at [1004, 377] on icon "Next" at bounding box center [997, 365] width 24 height 24
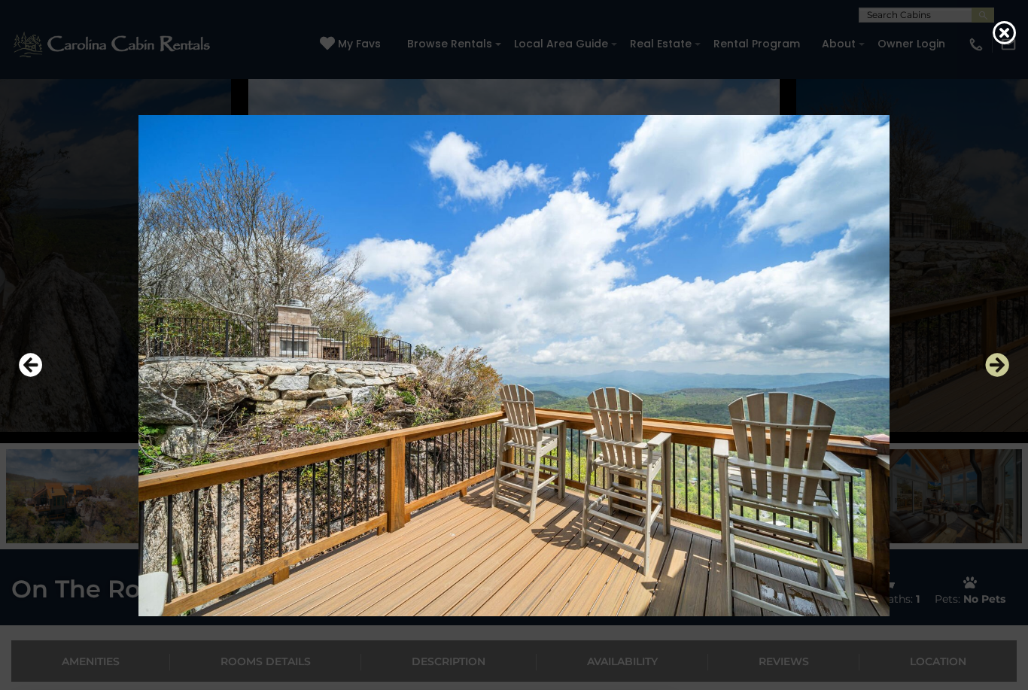
click at [1002, 377] on icon "Next" at bounding box center [997, 365] width 24 height 24
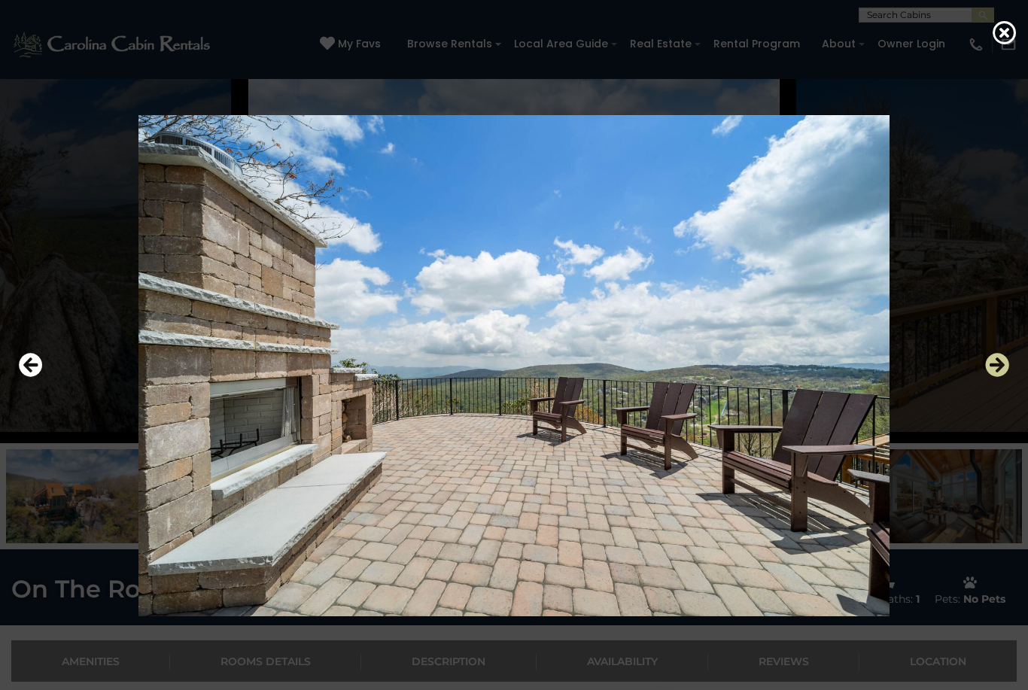
click at [1004, 377] on icon "Next" at bounding box center [997, 365] width 24 height 24
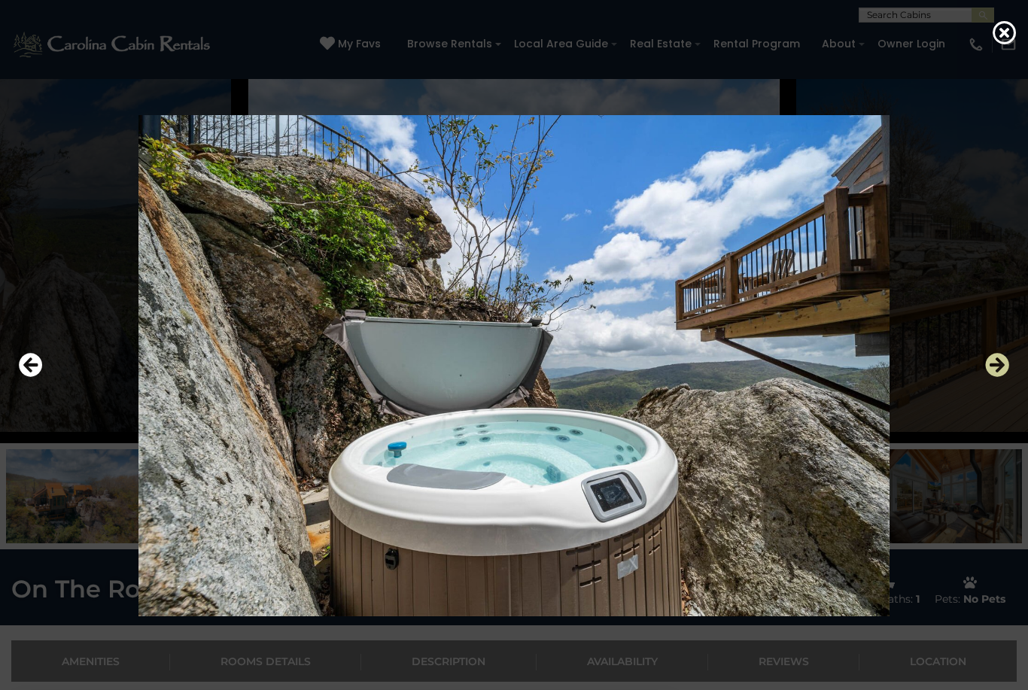
click at [1005, 377] on icon "Next" at bounding box center [997, 365] width 24 height 24
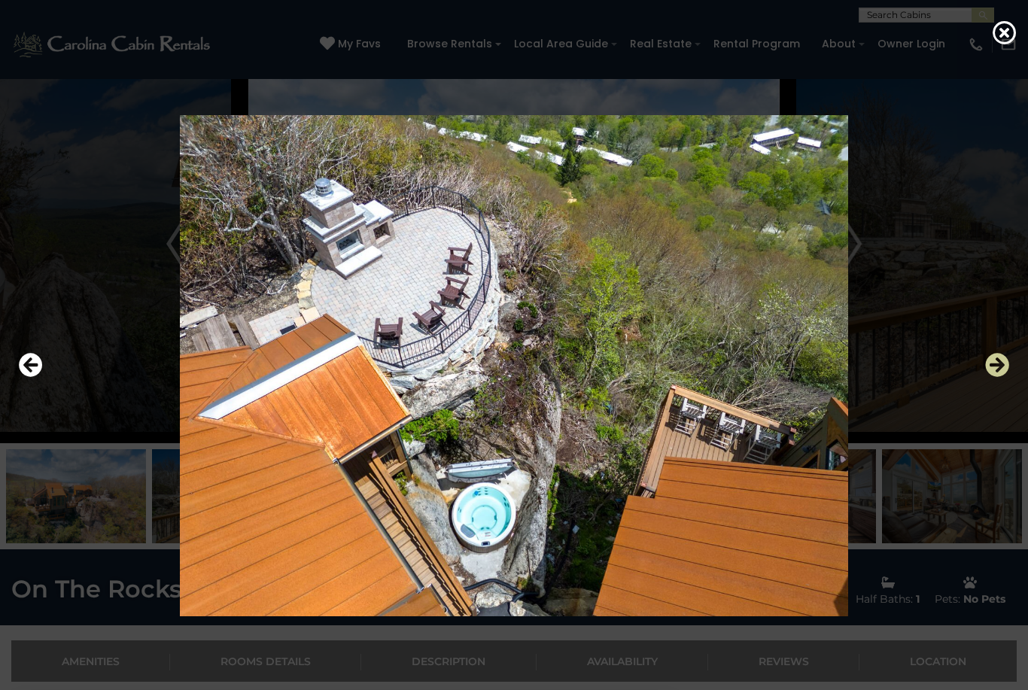
click at [1003, 377] on icon "Next" at bounding box center [997, 365] width 24 height 24
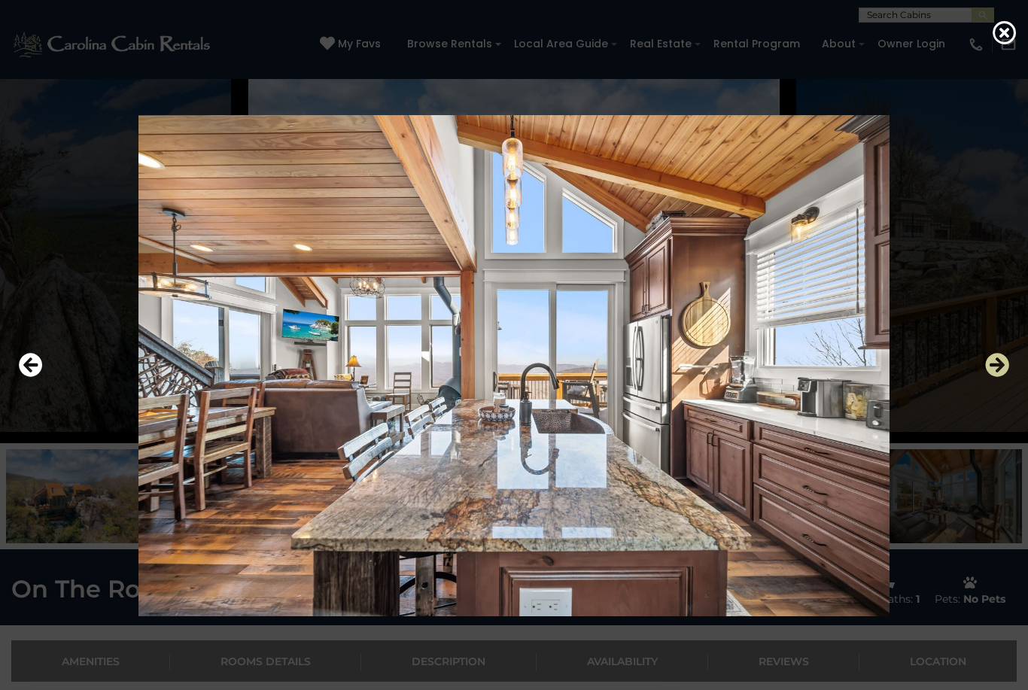
click at [1001, 377] on icon "Next" at bounding box center [997, 365] width 24 height 24
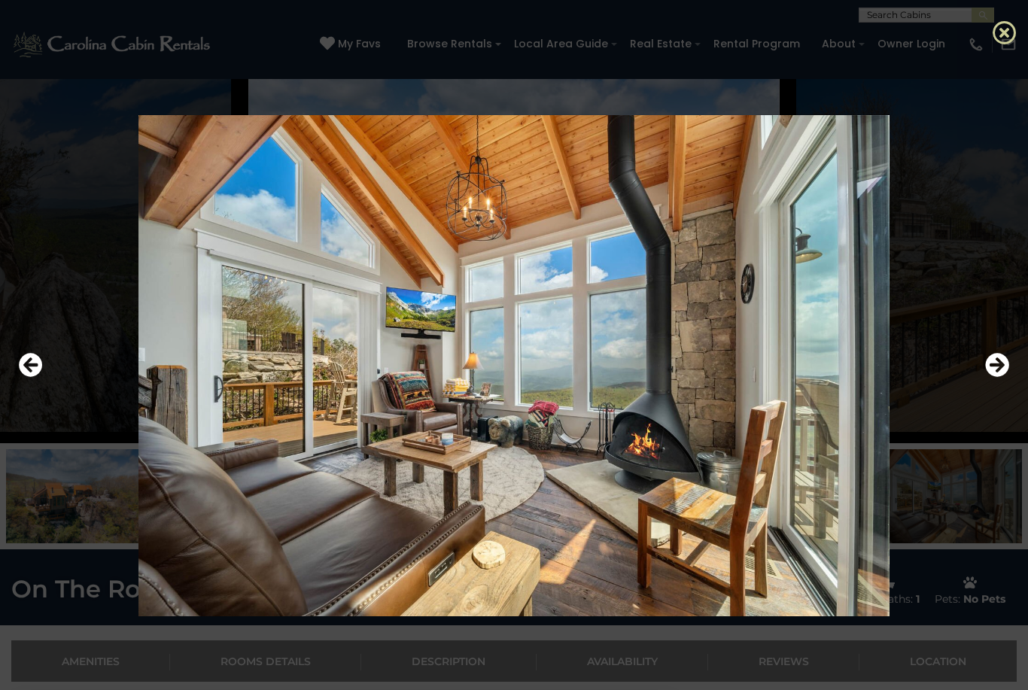
click at [998, 44] on icon at bounding box center [1004, 32] width 24 height 24
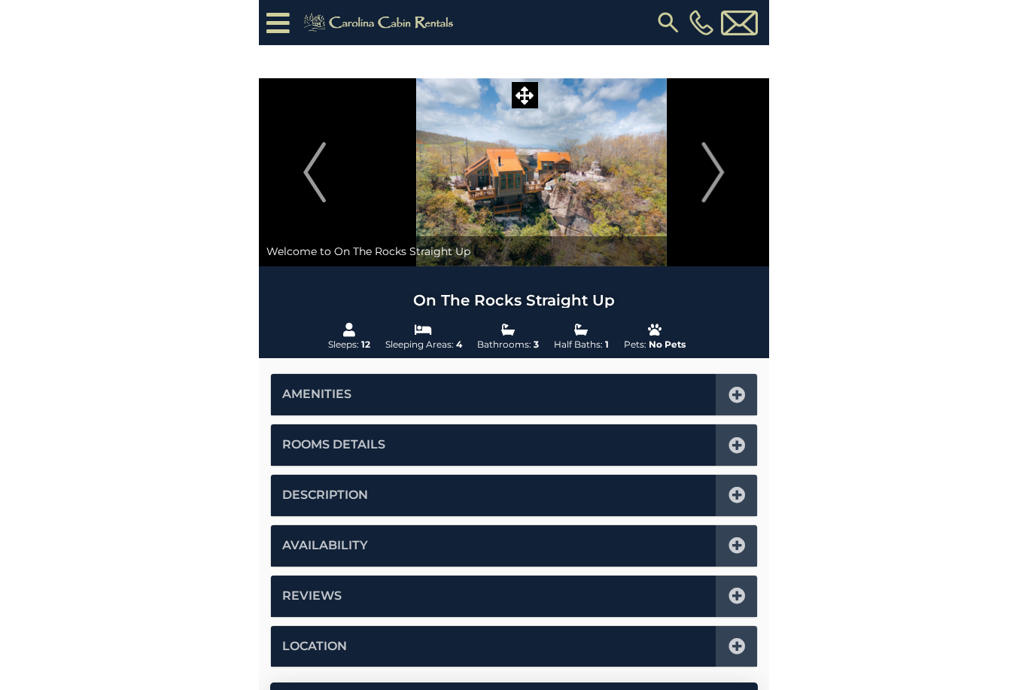
scroll to position [144, 0]
